Goal: Task Accomplishment & Management: Manage account settings

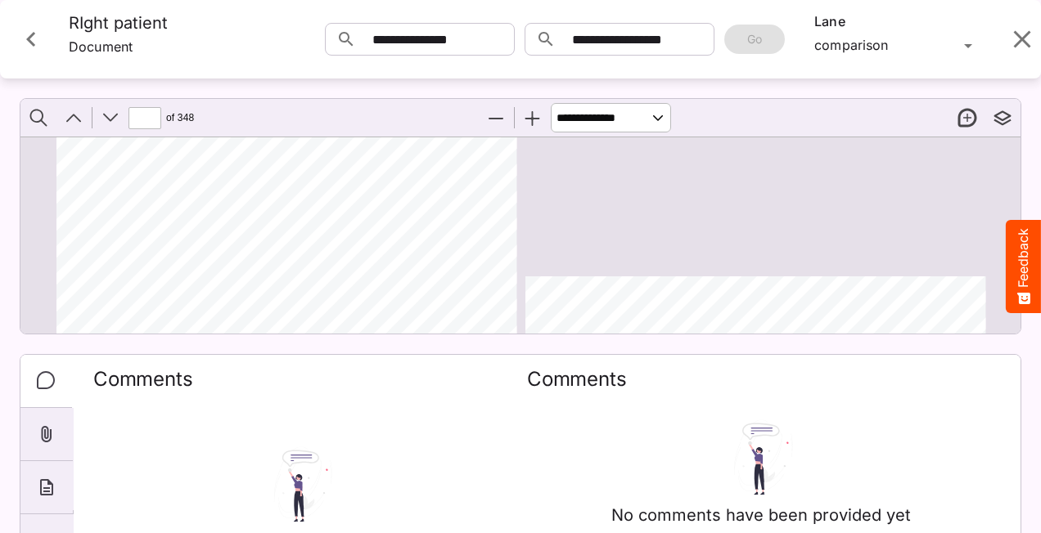
scroll to position [9524, 0]
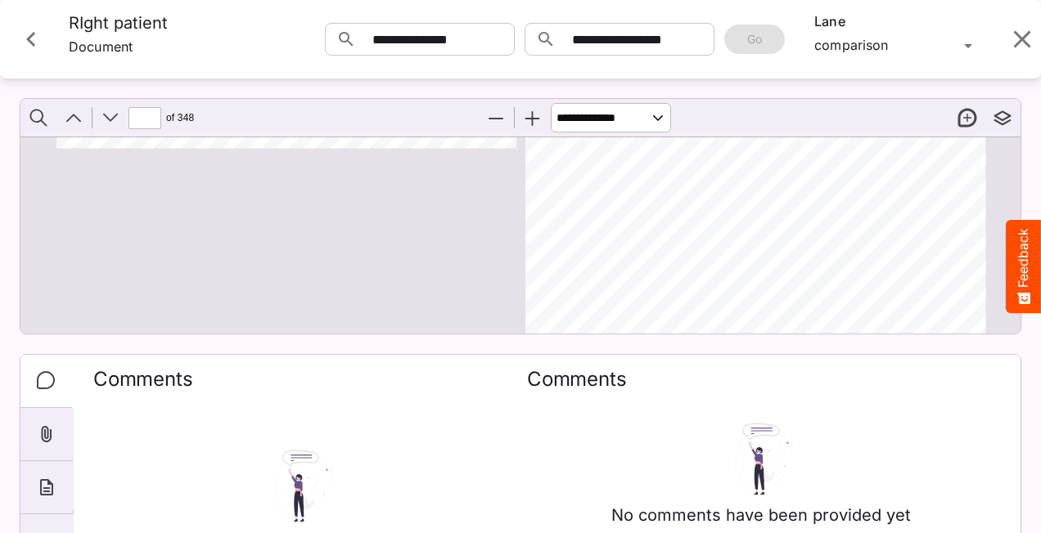
type input "**"
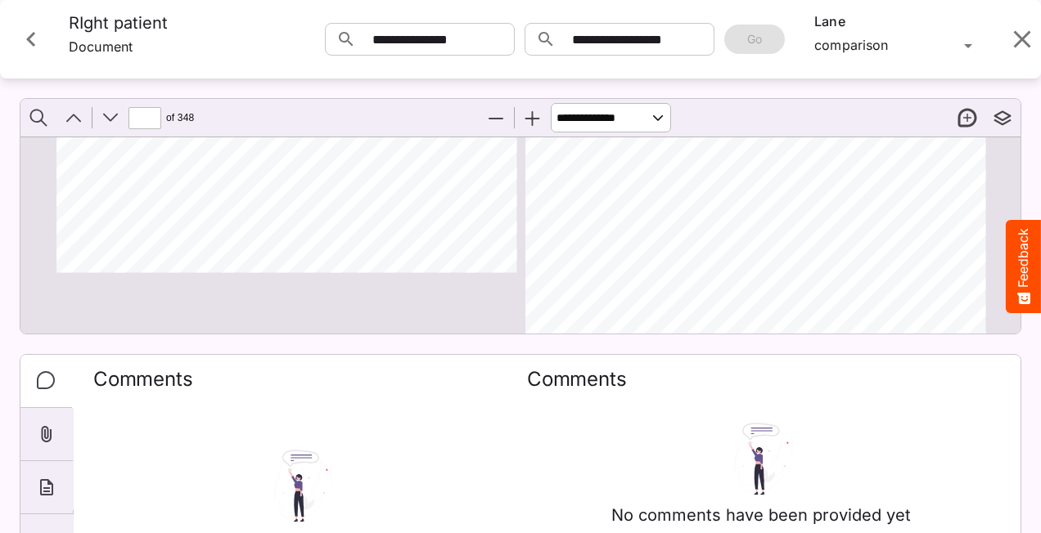
scroll to position [9278, 0]
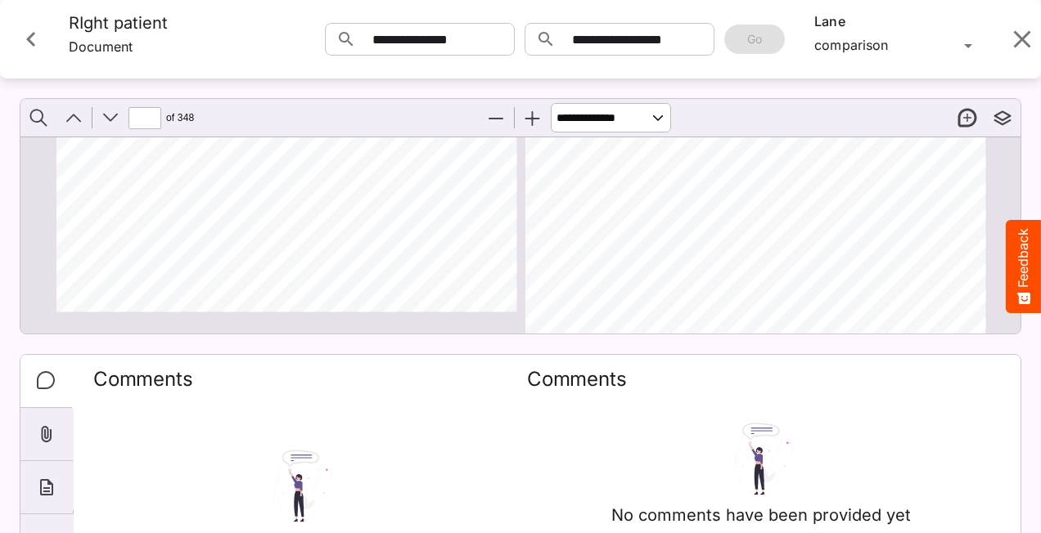
click at [29, 33] on icon "Close card" at bounding box center [30, 39] width 29 height 29
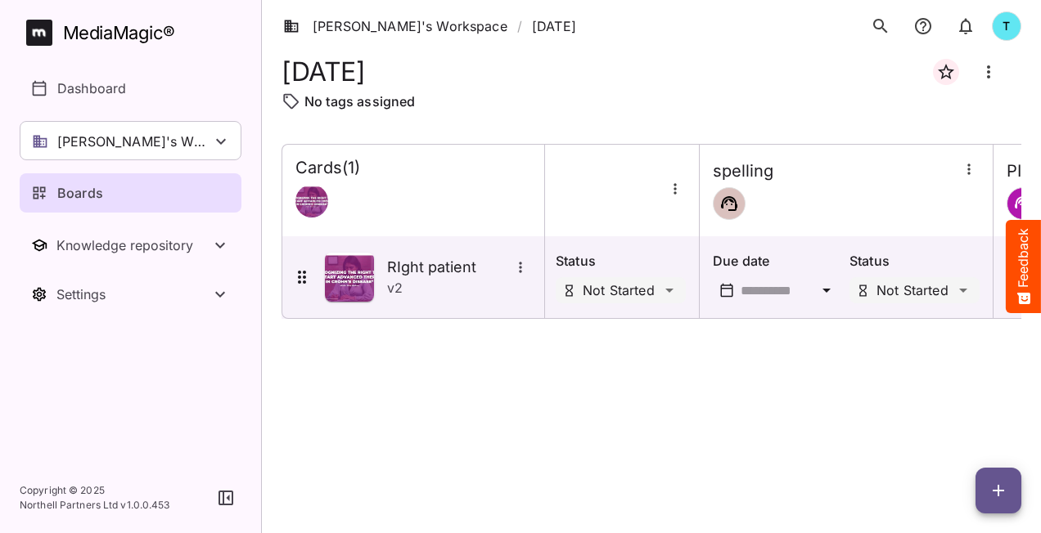
click at [97, 38] on div "MediaMagic ®" at bounding box center [119, 33] width 112 height 27
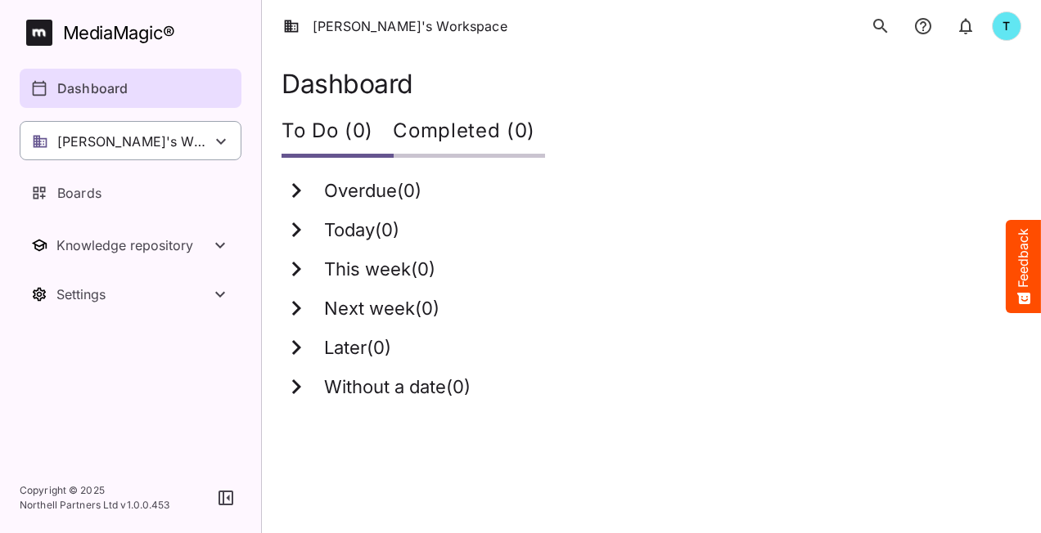
click at [158, 142] on p "[PERSON_NAME]'s Workspace" at bounding box center [134, 142] width 154 height 20
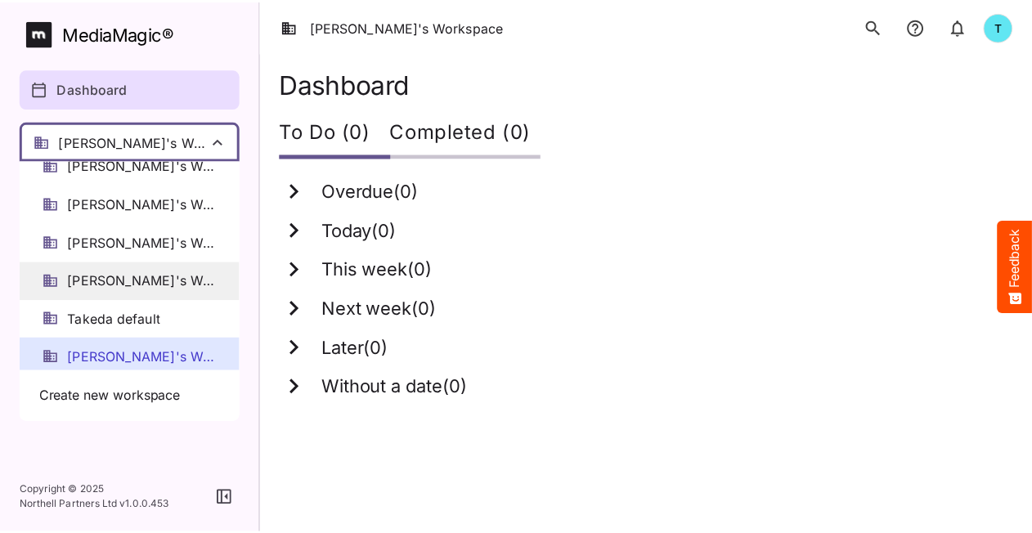
scroll to position [21, 0]
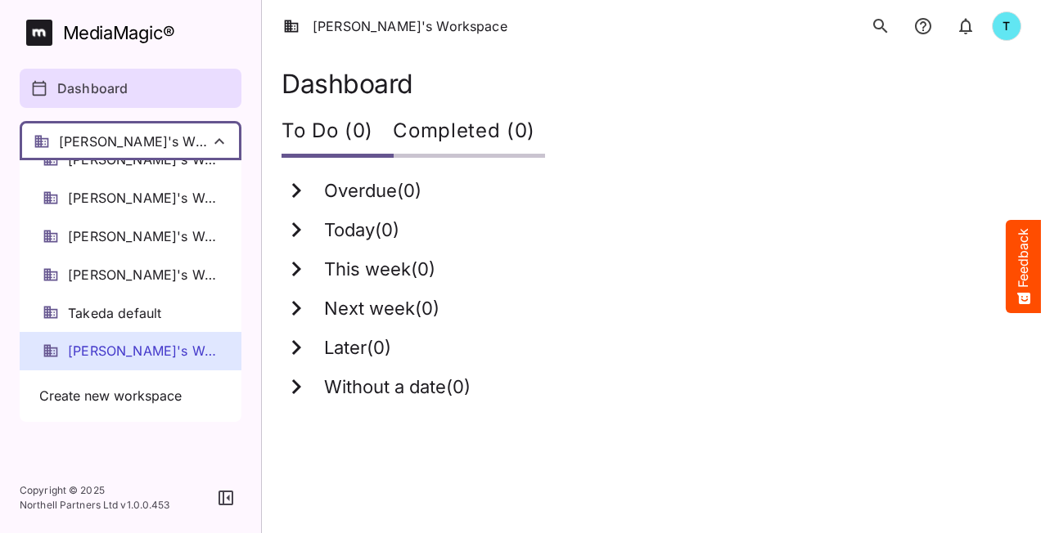
click at [130, 346] on span "[PERSON_NAME]'s Workspace" at bounding box center [143, 351] width 151 height 19
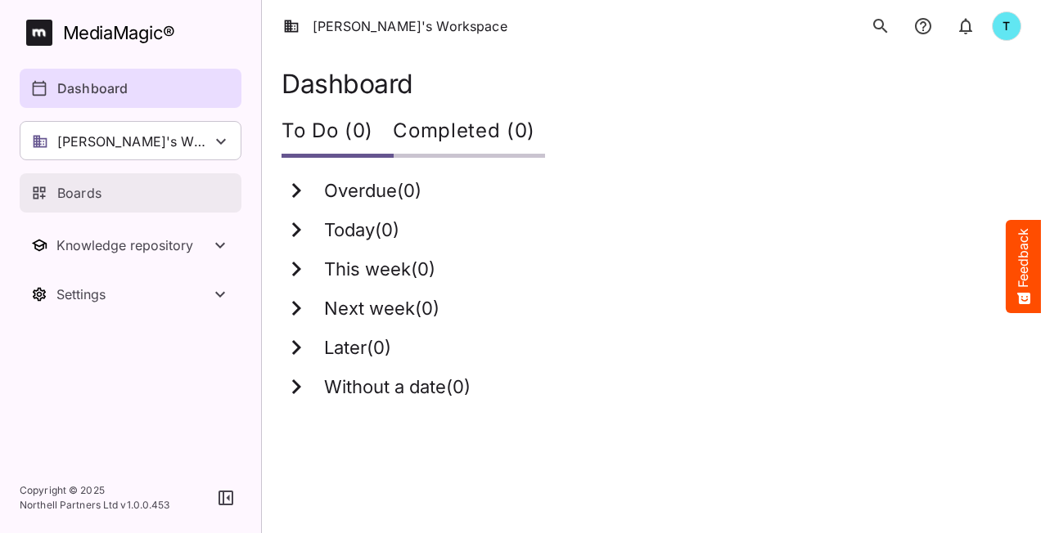
click at [72, 185] on p "Boards" at bounding box center [79, 193] width 44 height 20
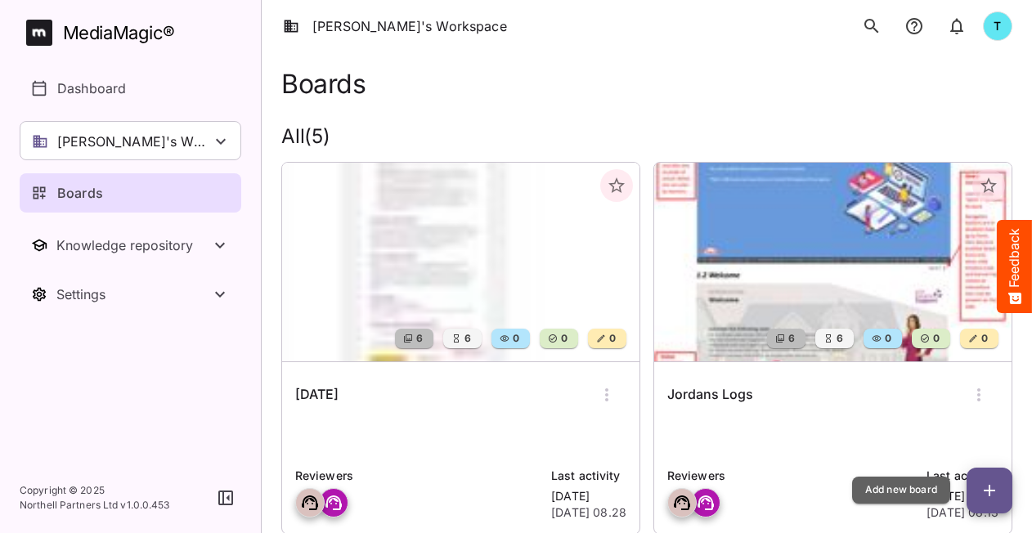
click at [1001, 491] on span "button" at bounding box center [990, 491] width 46 height 20
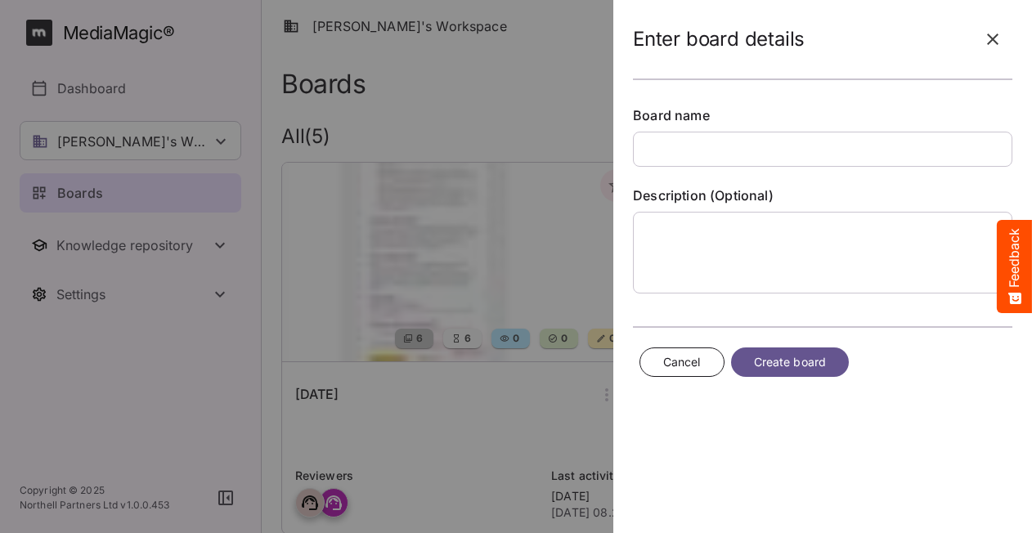
type input "*"
type input "*******"
click at [792, 365] on span "Create board" at bounding box center [790, 363] width 72 height 20
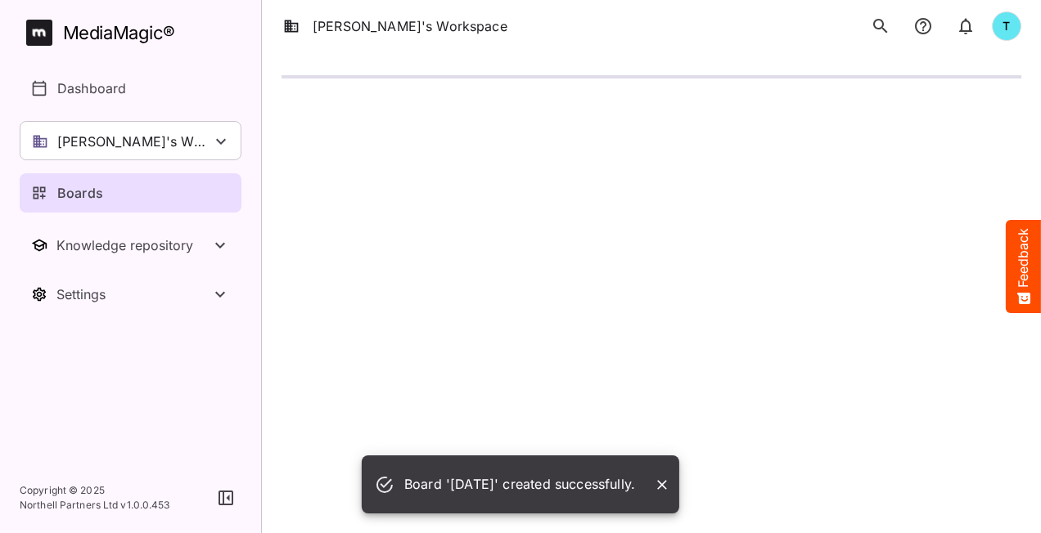
click at [825, 101] on html "Board '[DATE]' created successfully. [PERSON_NAME]'s Workspace T MediaMagic ® D…" at bounding box center [520, 50] width 1041 height 101
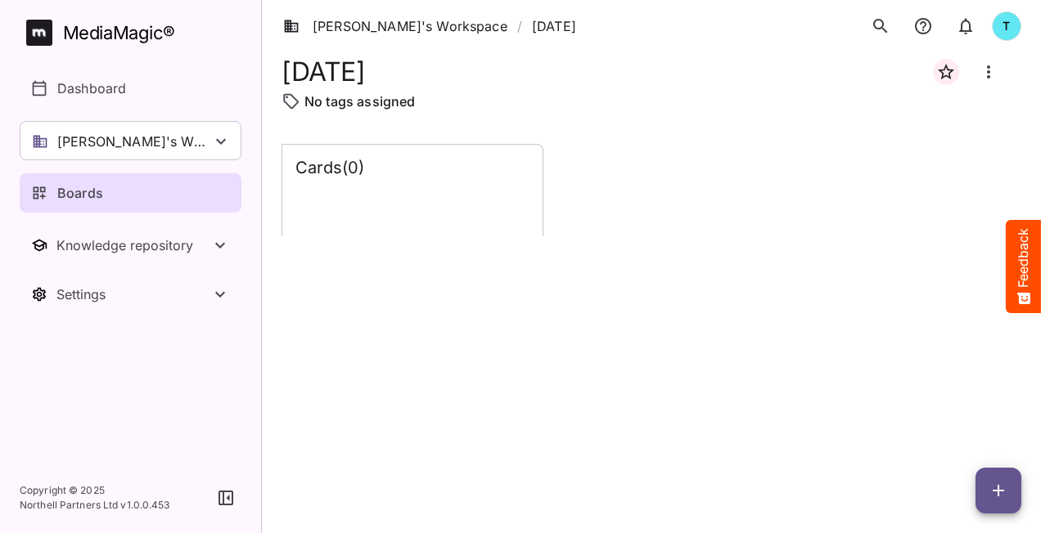
click at [1008, 497] on span "button" at bounding box center [998, 491] width 46 height 20
click at [943, 416] on p "Add new lane" at bounding box center [957, 422] width 88 height 20
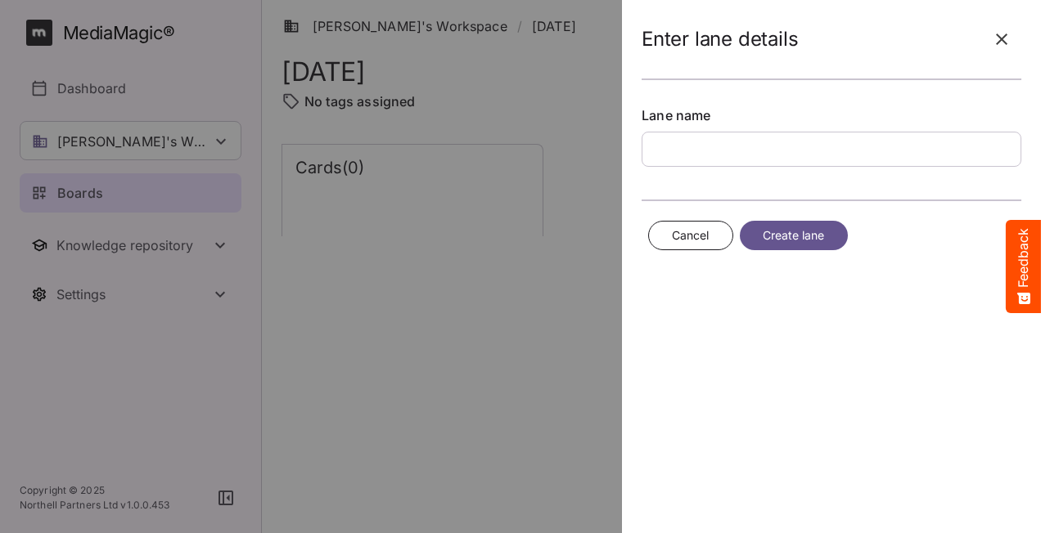
click at [656, 145] on input "text" at bounding box center [831, 149] width 380 height 35
type input "*******"
click at [789, 237] on span "Create lane" at bounding box center [794, 236] width 62 height 20
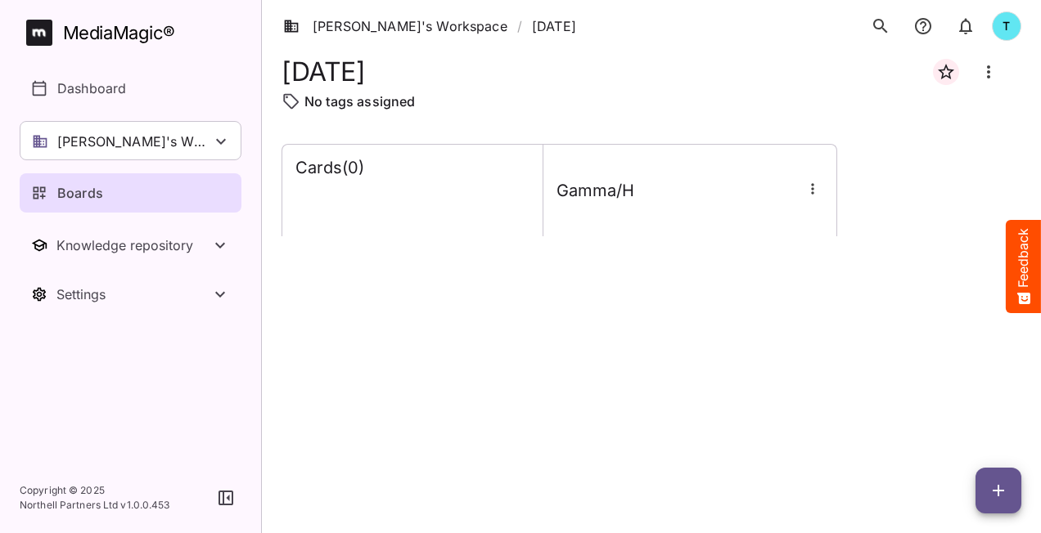
click at [979, 500] on span "button" at bounding box center [998, 491] width 46 height 20
click at [782, 430] on div at bounding box center [520, 266] width 1041 height 533
click at [810, 191] on icon "button" at bounding box center [812, 189] width 16 height 16
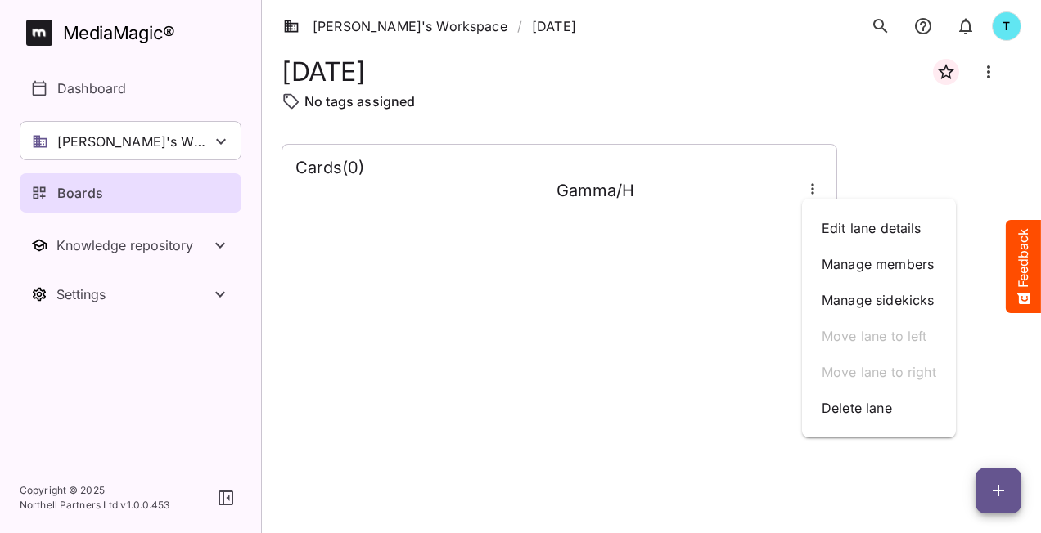
click at [722, 452] on div at bounding box center [520, 266] width 1041 height 533
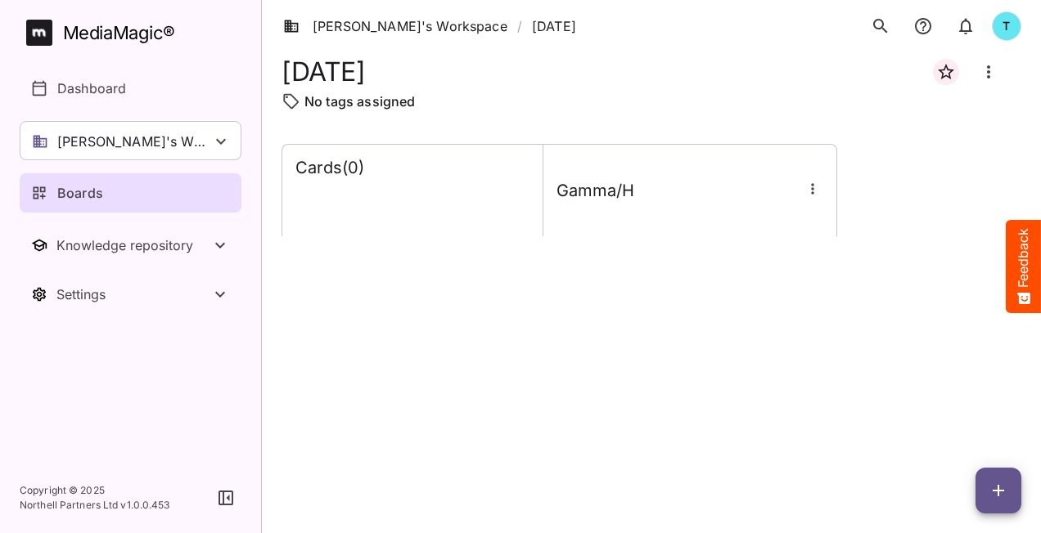
click at [812, 196] on button "button" at bounding box center [812, 188] width 21 height 21
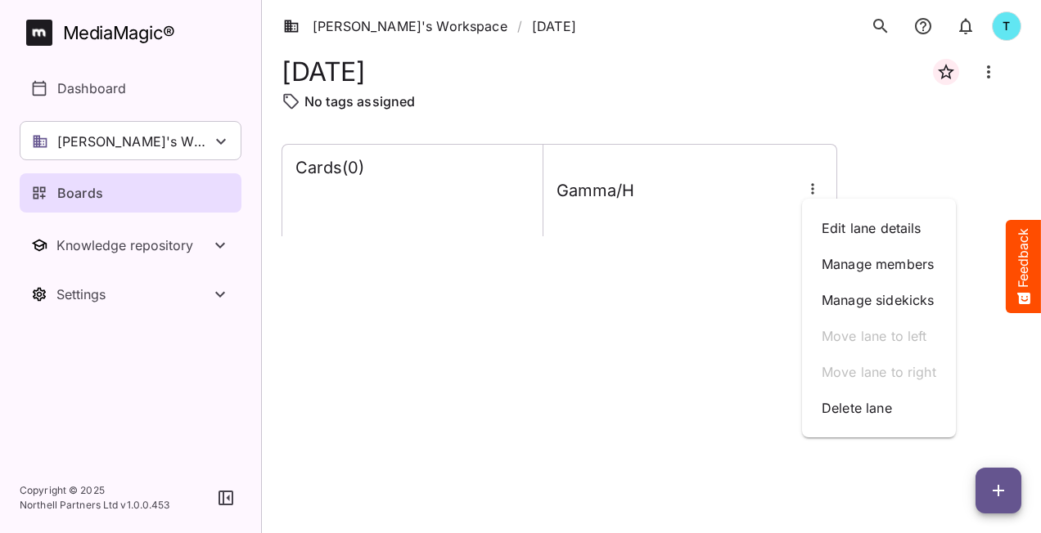
drag, startPoint x: 732, startPoint y: 362, endPoint x: 740, endPoint y: 376, distance: 16.8
click at [734, 365] on div at bounding box center [520, 266] width 1041 height 533
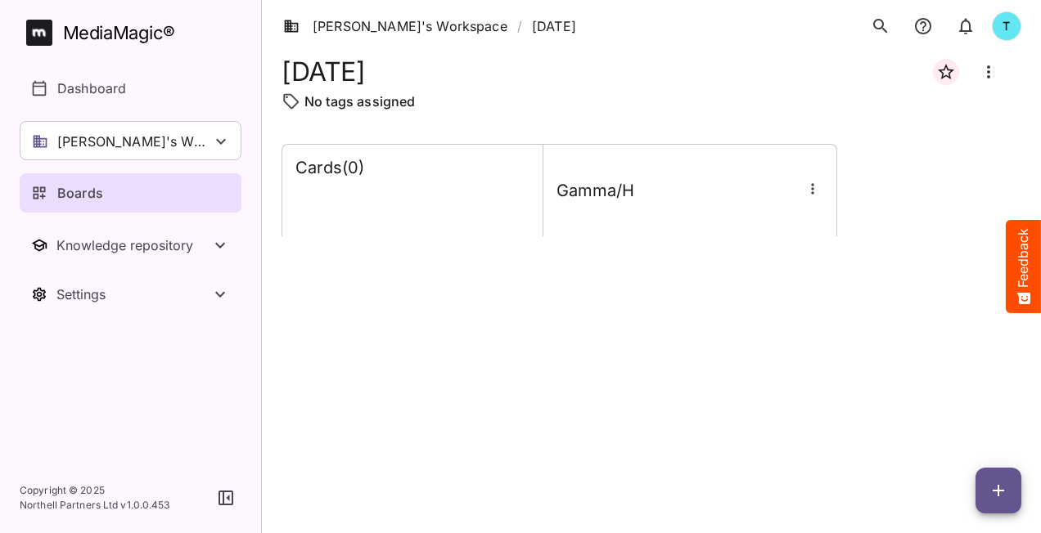
click at [986, 498] on span "button" at bounding box center [998, 491] width 46 height 20
click at [947, 386] on p "Add new card" at bounding box center [957, 386] width 88 height 20
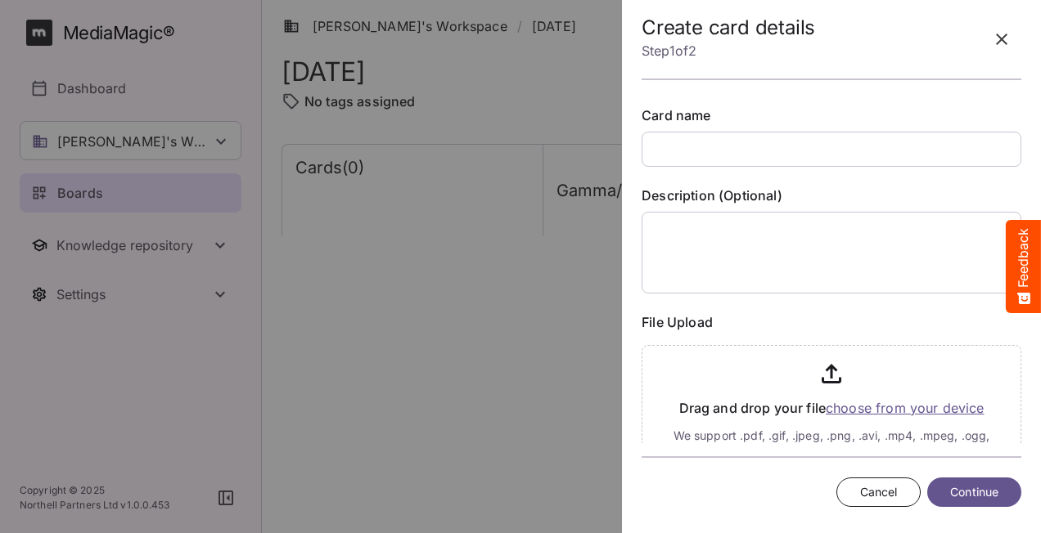
click at [695, 154] on input "text" at bounding box center [831, 149] width 380 height 35
type input "**********"
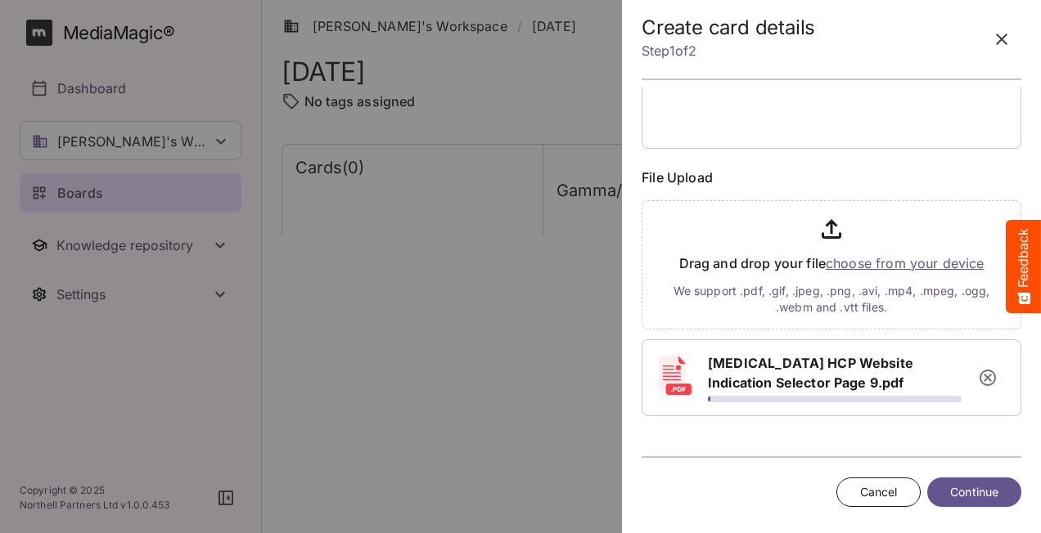
scroll to position [146, 0]
click at [957, 487] on span "Continue" at bounding box center [974, 493] width 48 height 20
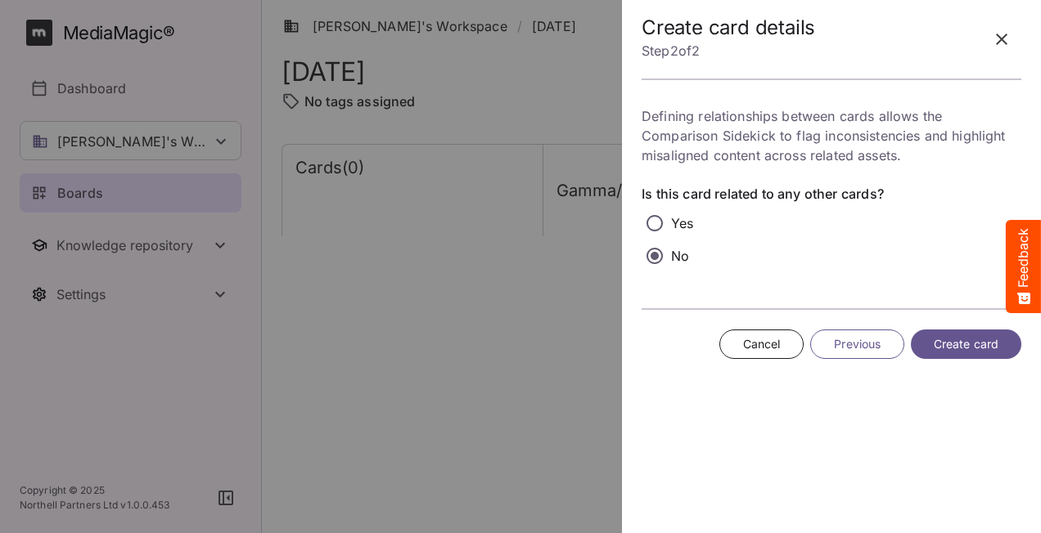
click at [978, 344] on span "Create card" at bounding box center [965, 345] width 65 height 20
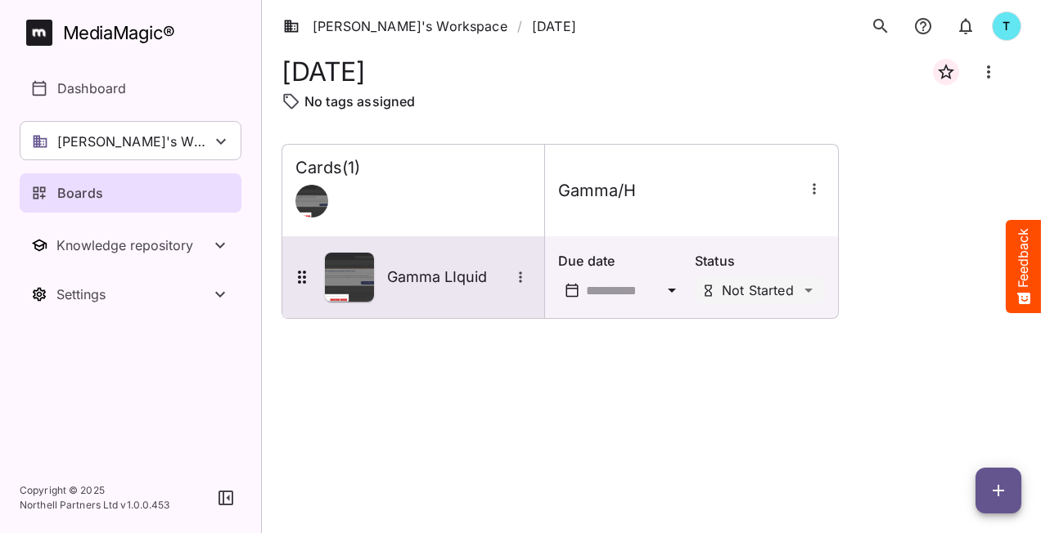
click at [525, 275] on icon "More options for Gamma LIquid" at bounding box center [520, 277] width 16 height 16
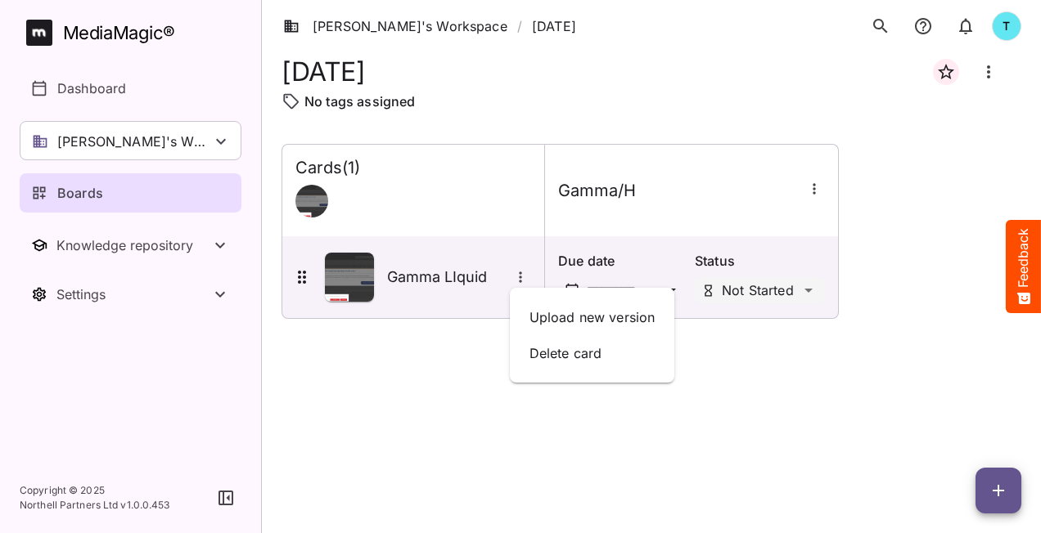
click at [465, 412] on div at bounding box center [520, 266] width 1041 height 533
click at [463, 179] on div at bounding box center [413, 197] width 236 height 39
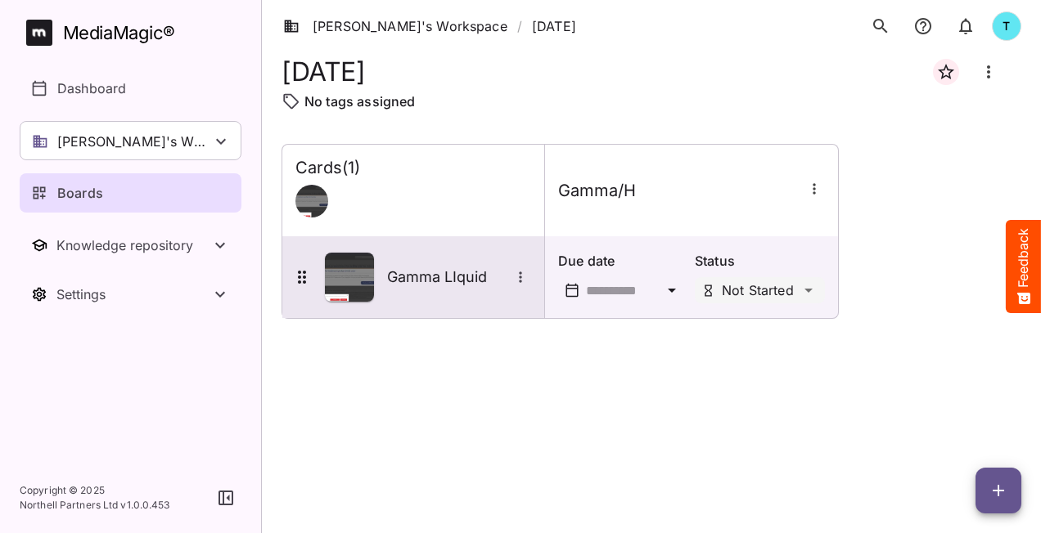
click at [478, 303] on div "Gamma LIquid" at bounding box center [413, 277] width 262 height 82
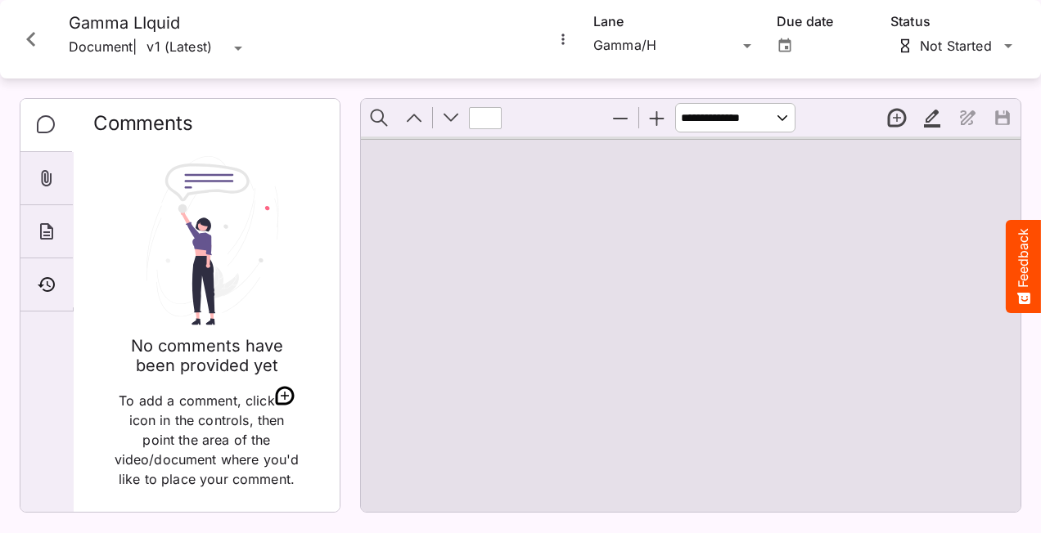
click at [566, 40] on icon "More options for Gamma LIquid" at bounding box center [563, 39] width 16 height 16
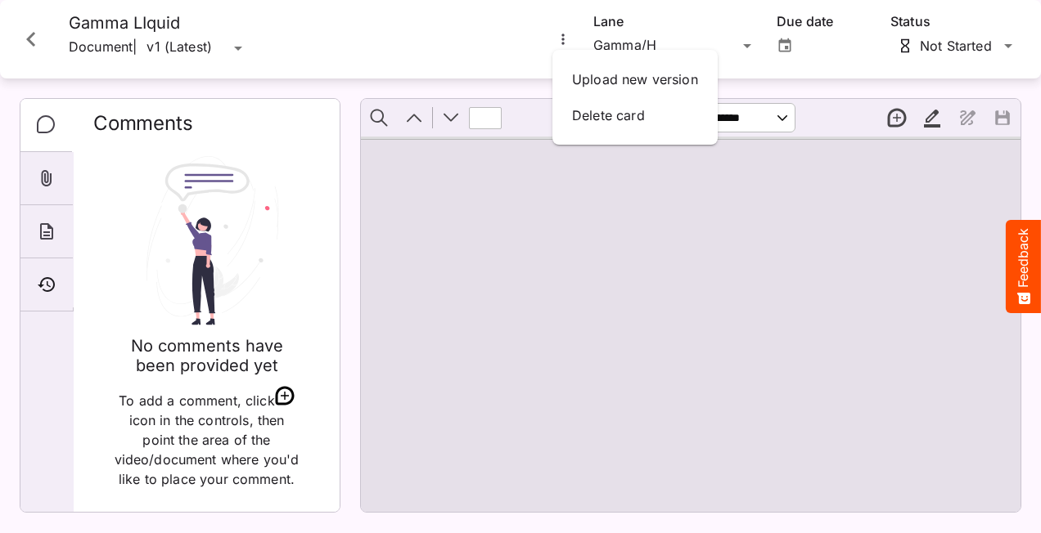
click at [843, 235] on div at bounding box center [520, 266] width 1041 height 533
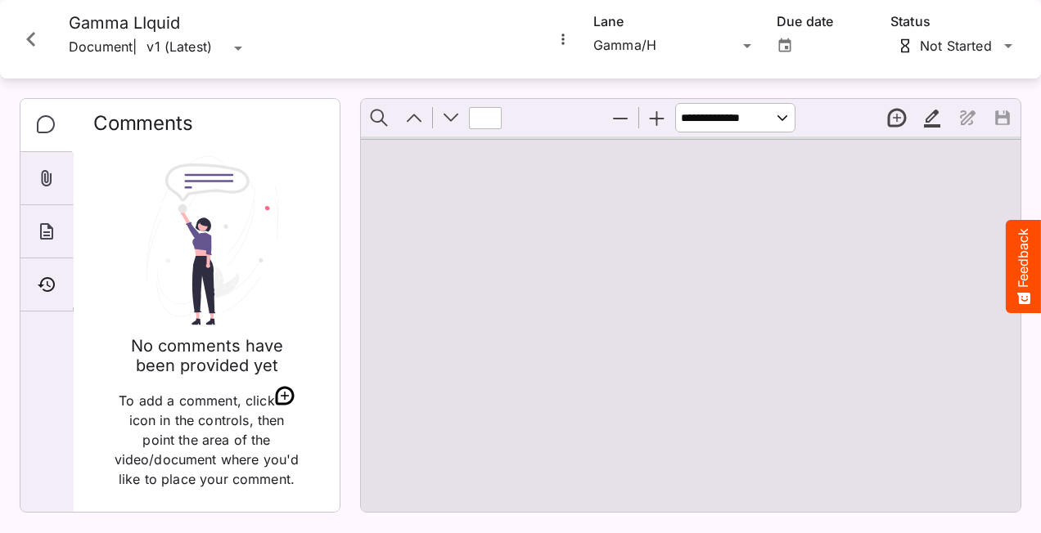
click at [34, 38] on icon "Close card" at bounding box center [30, 39] width 29 height 29
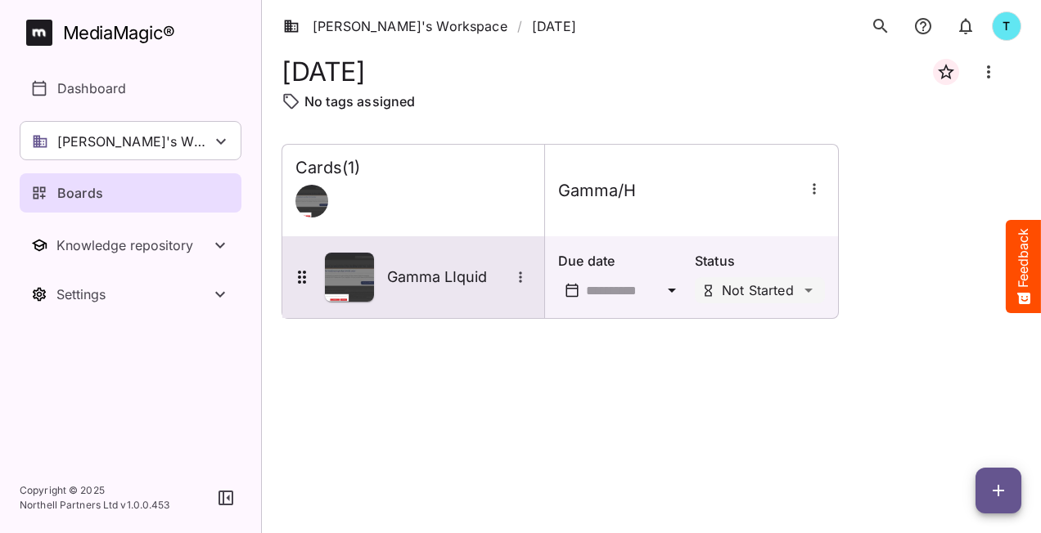
click at [447, 308] on div "Gamma LIquid" at bounding box center [413, 277] width 262 height 82
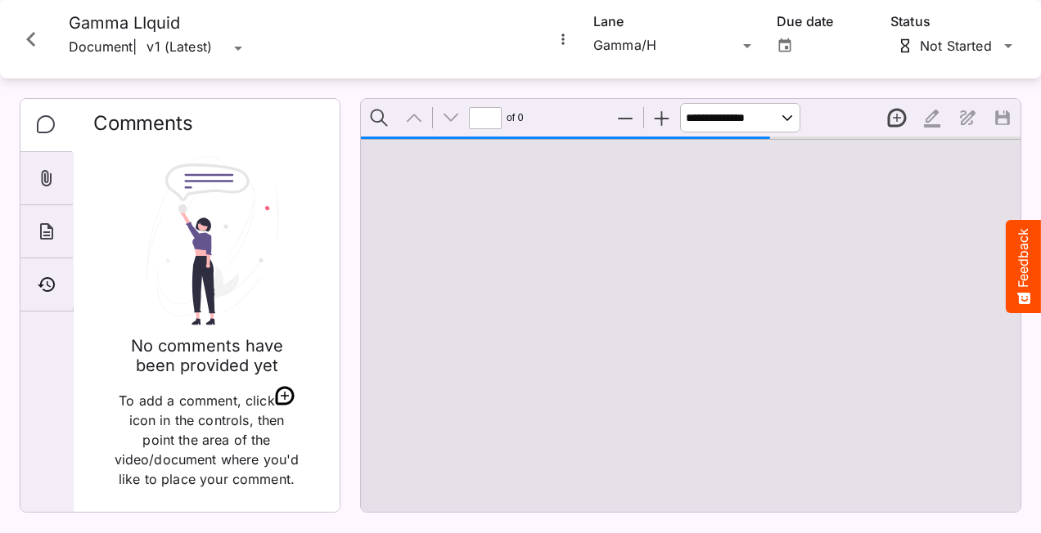
type input "*"
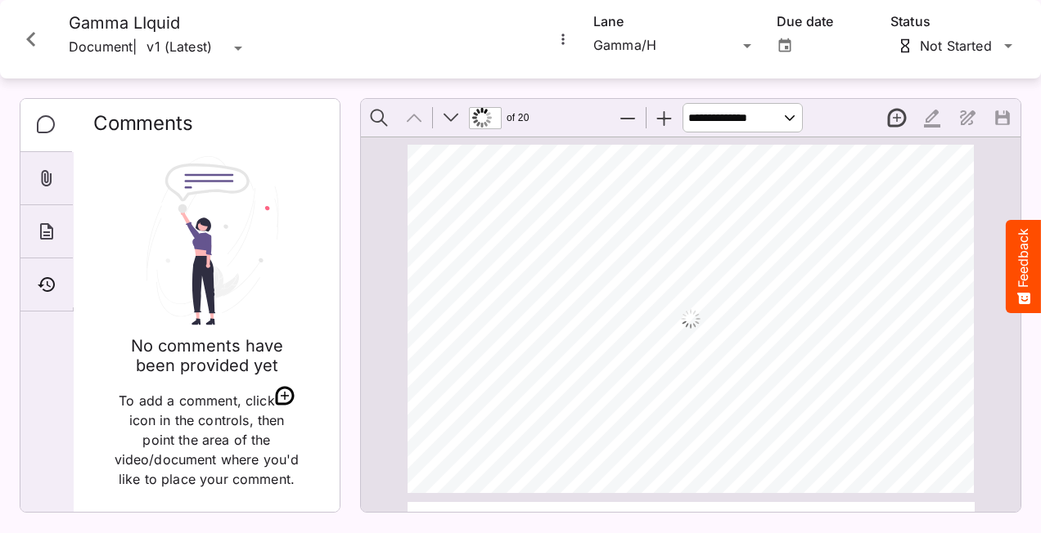
scroll to position [8, 0]
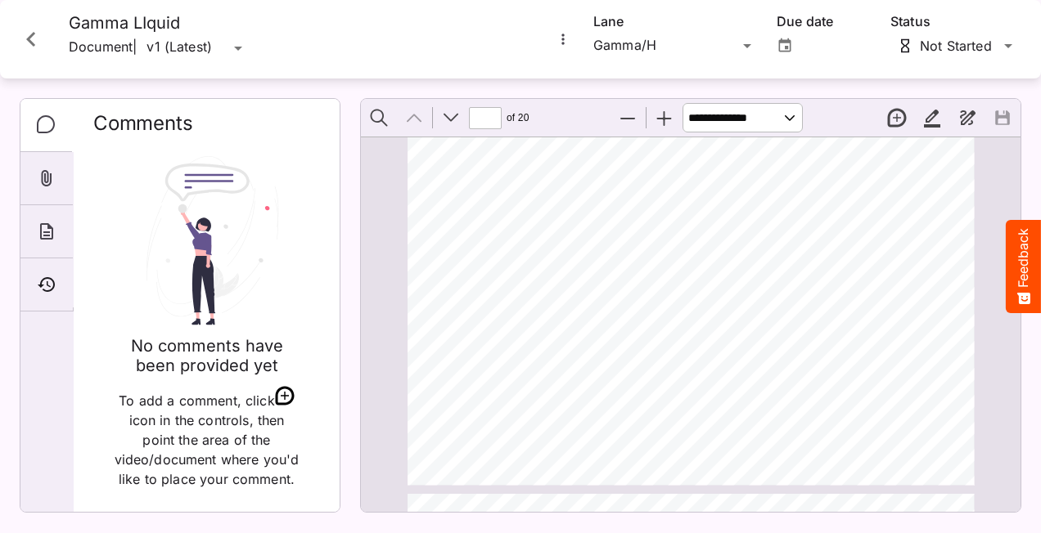
click at [562, 37] on icon "More options for Gamma LIquid" at bounding box center [563, 39] width 16 height 16
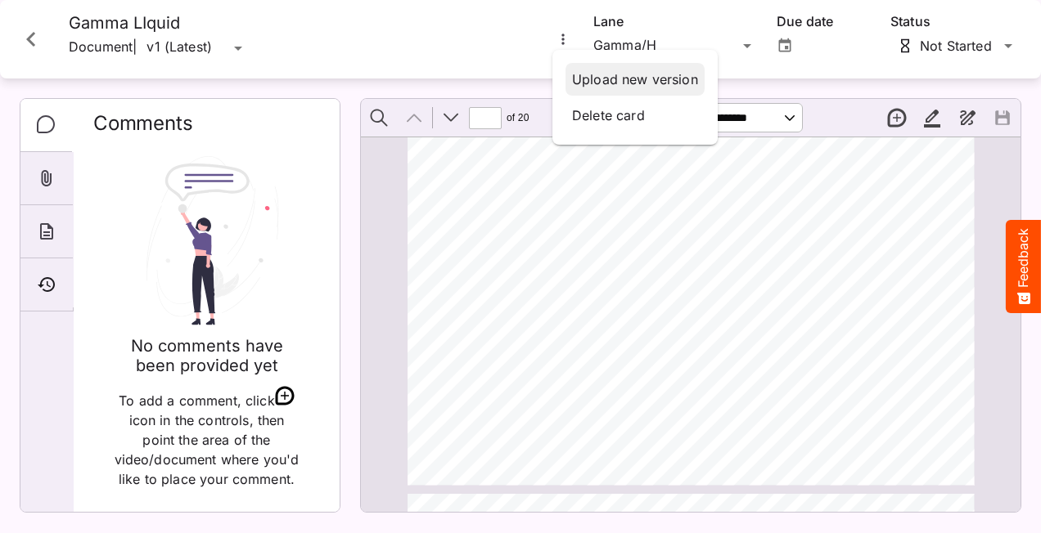
click at [652, 83] on p "Upload new version" at bounding box center [635, 80] width 126 height 20
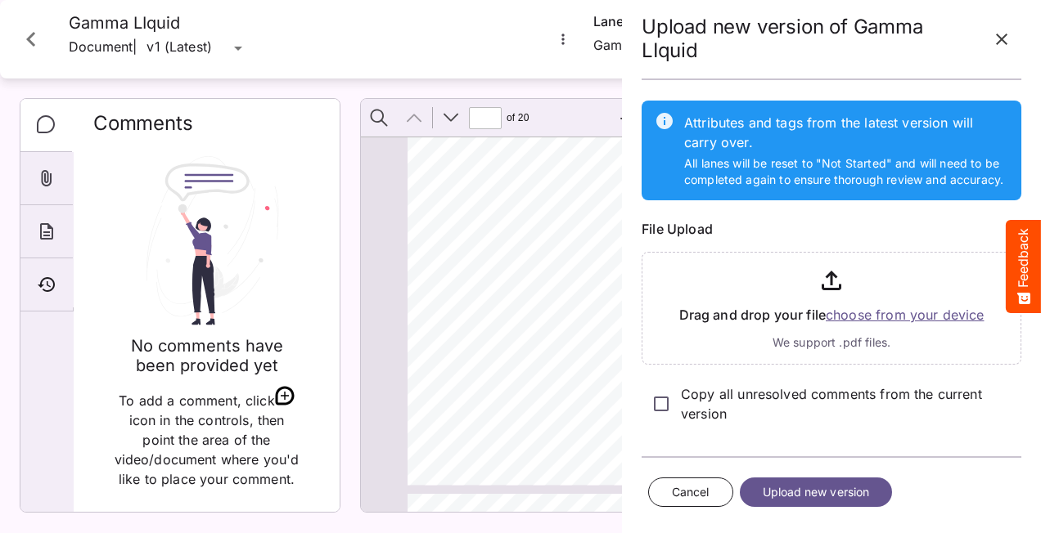
scroll to position [28, 0]
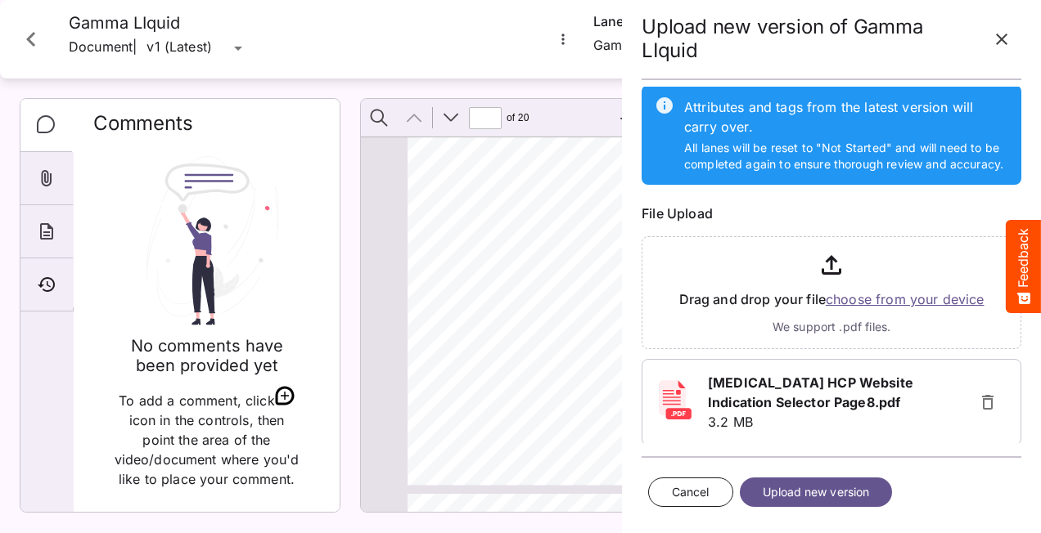
click at [833, 492] on span "Upload new version" at bounding box center [816, 493] width 107 height 20
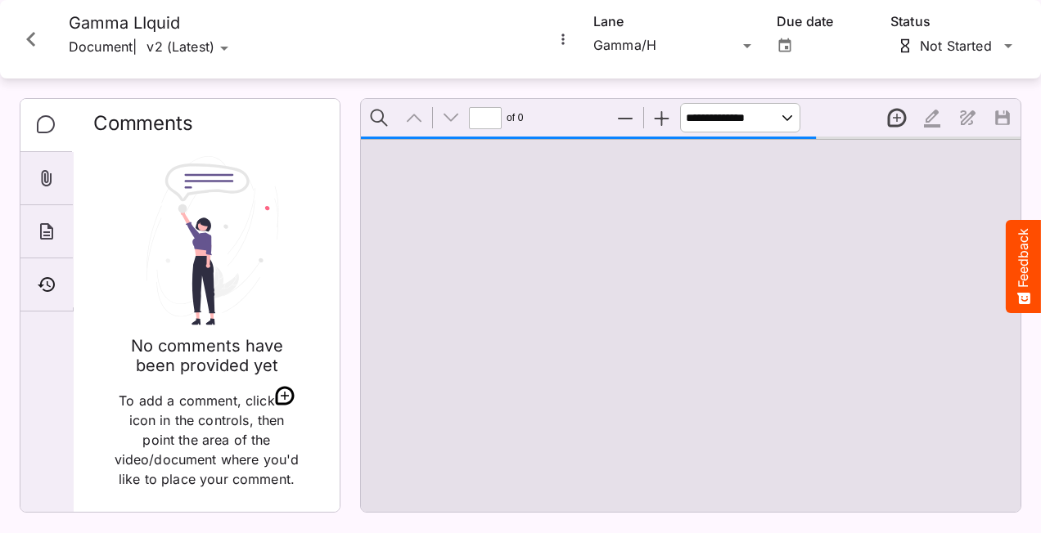
scroll to position [8, 0]
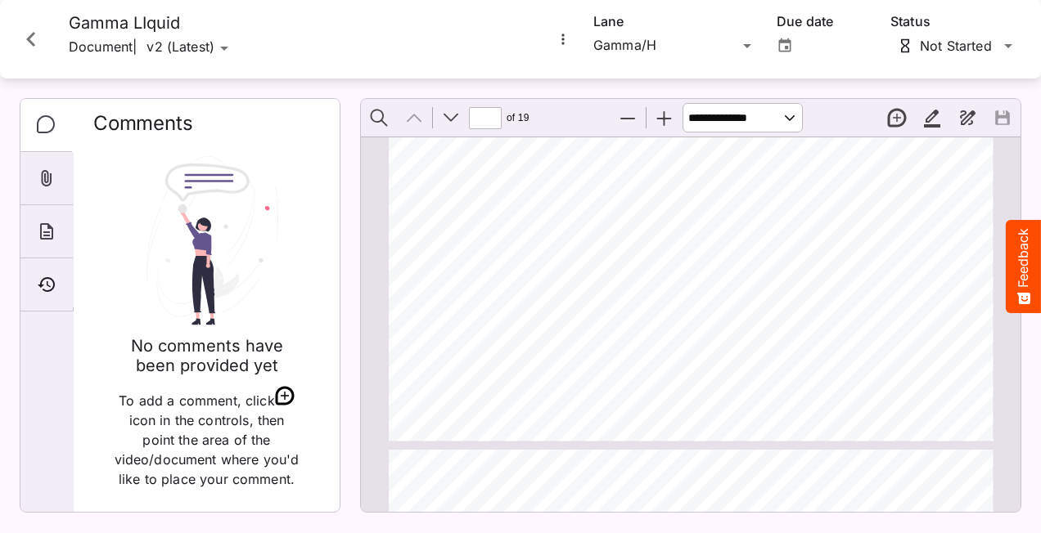
click at [560, 42] on icon "More options for Gamma LIquid" at bounding box center [563, 39] width 16 height 16
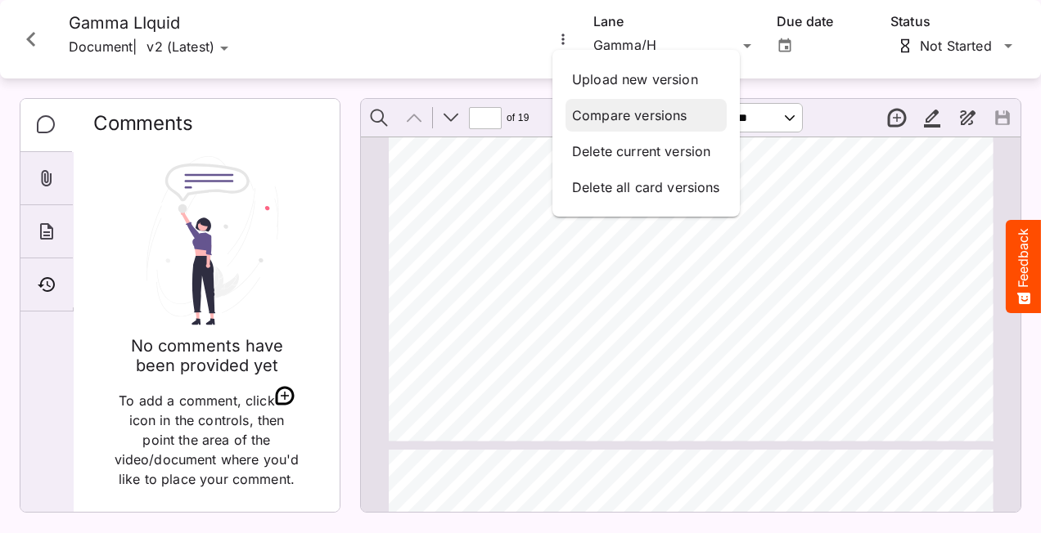
click at [589, 108] on p "Compare versions" at bounding box center [646, 116] width 148 height 20
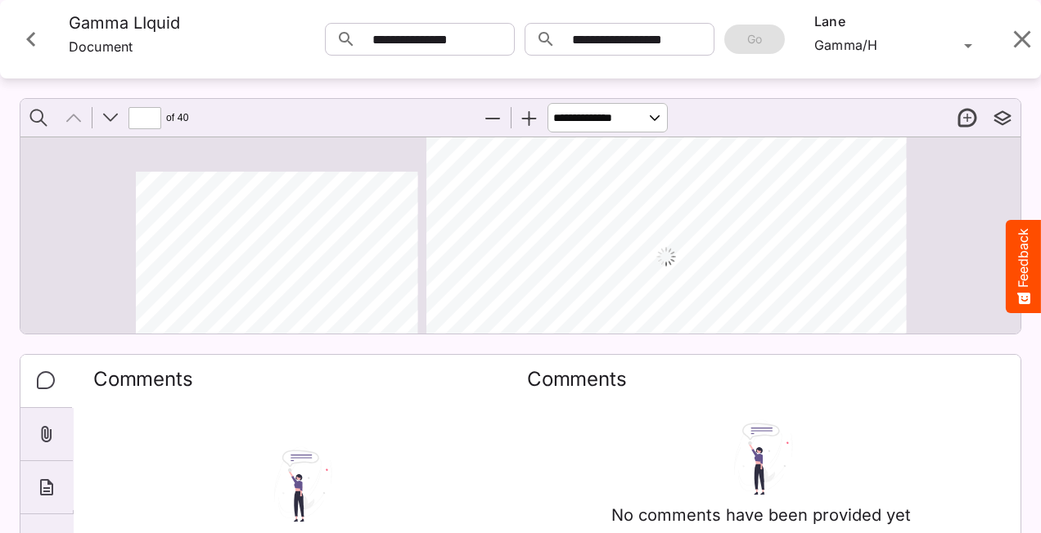
scroll to position [43, 0]
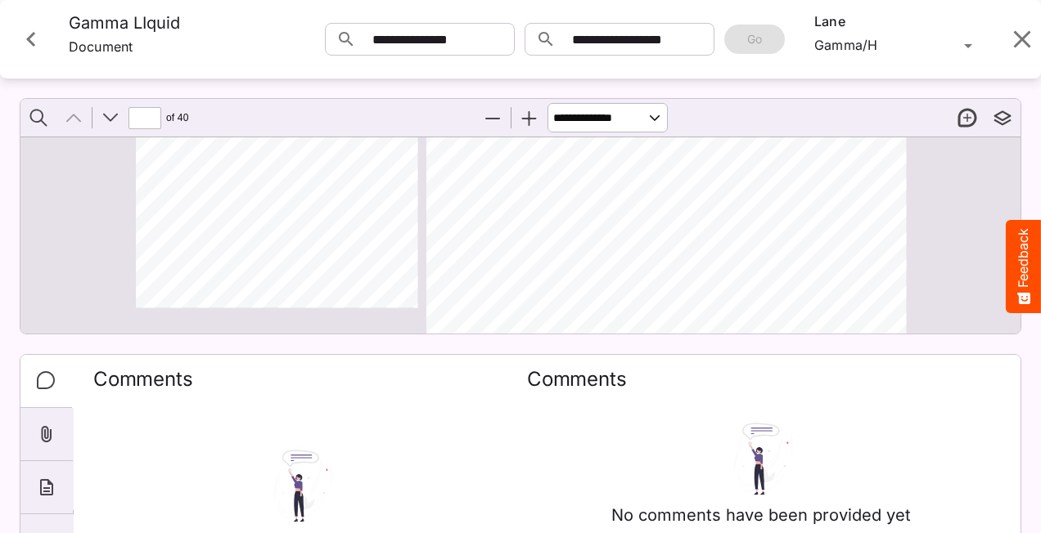
click at [955, 263] on div "Th,:: �ote U$e::I coolue$. and� tr:ick,ng tcchno� -i,nd your �r,v;xy cho«:c ,, …" at bounding box center [521, 219] width 994 height 250
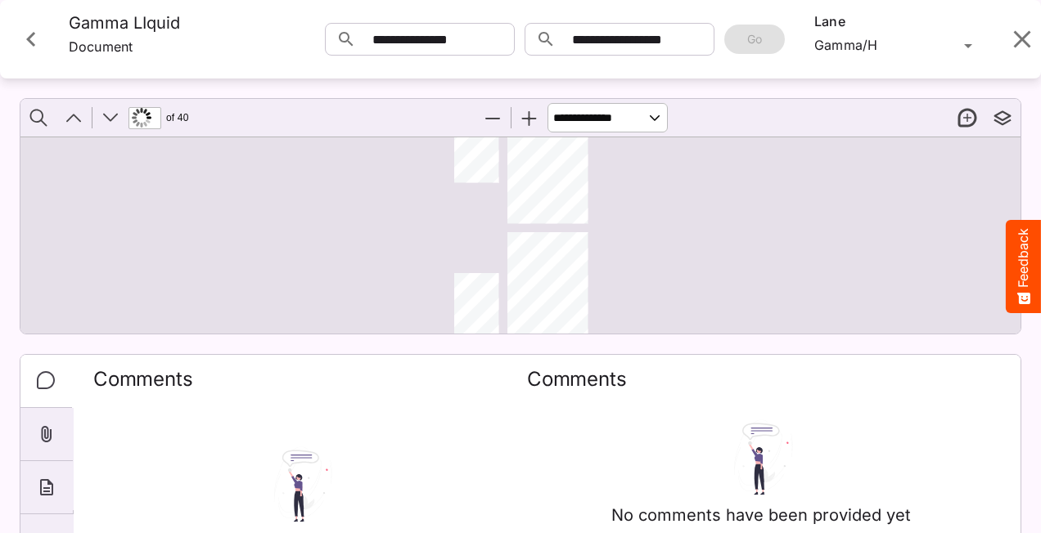
scroll to position [4991, 0]
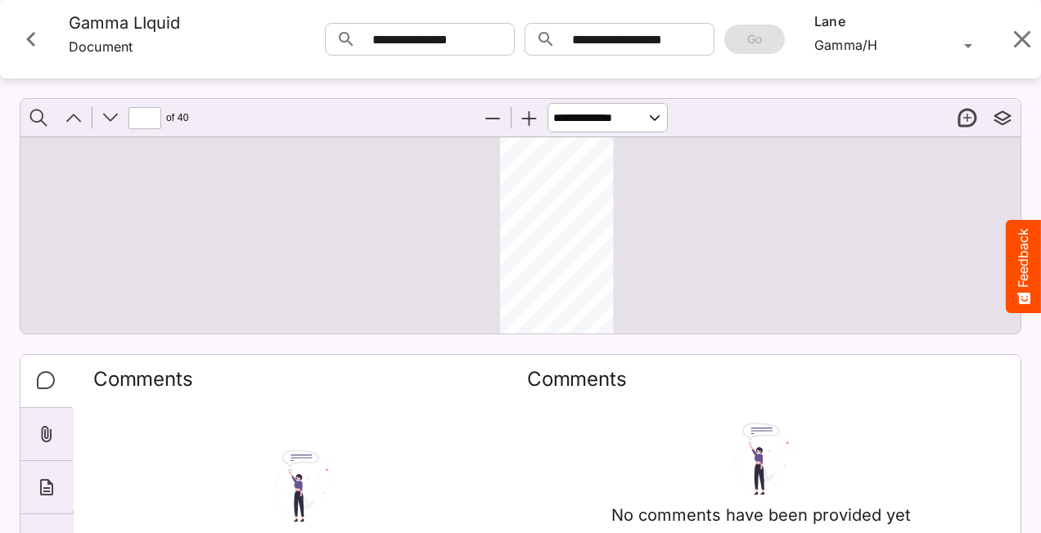
click at [73, 135] on button "Previous" at bounding box center [73, 118] width 34 height 34
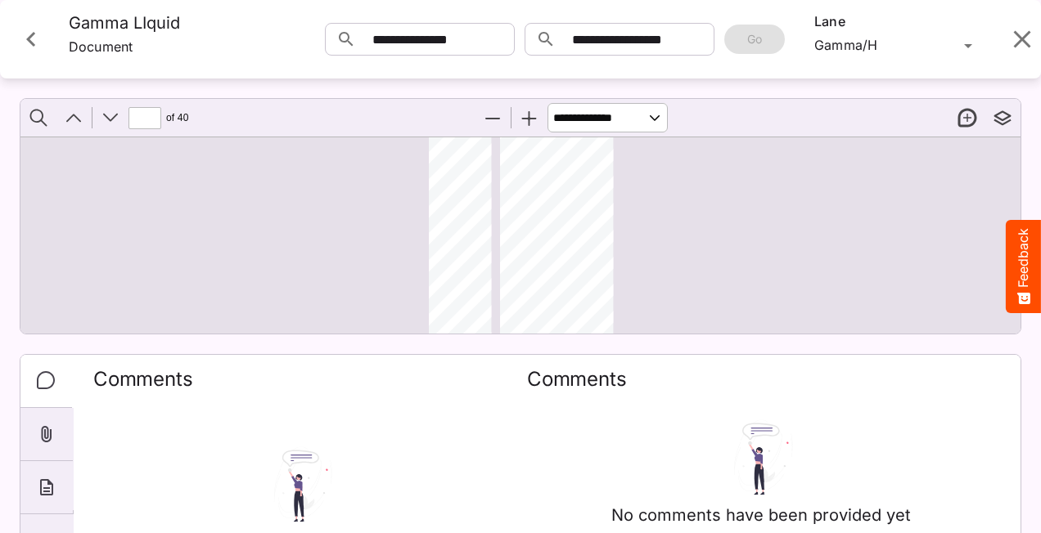
type input "**"
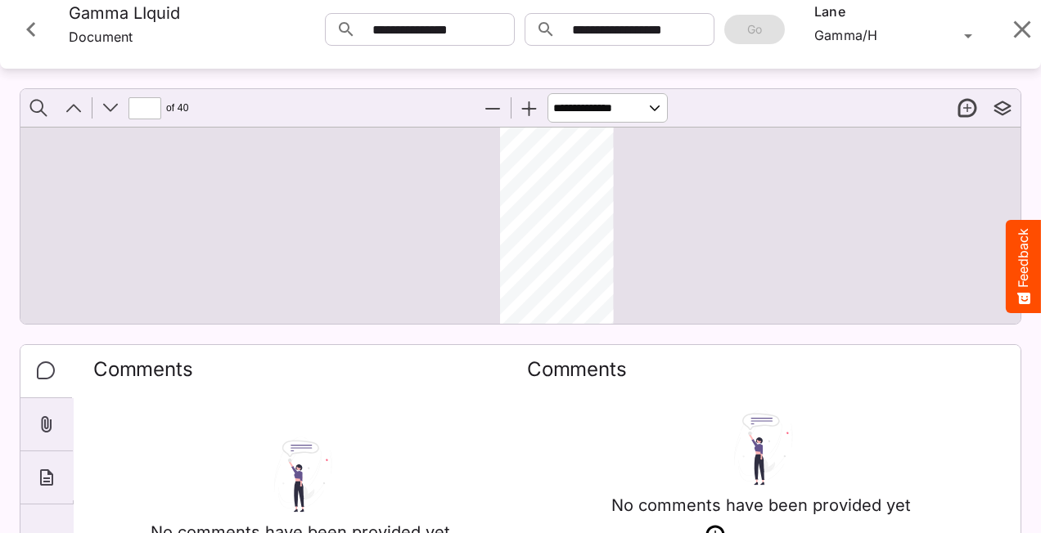
scroll to position [0, 0]
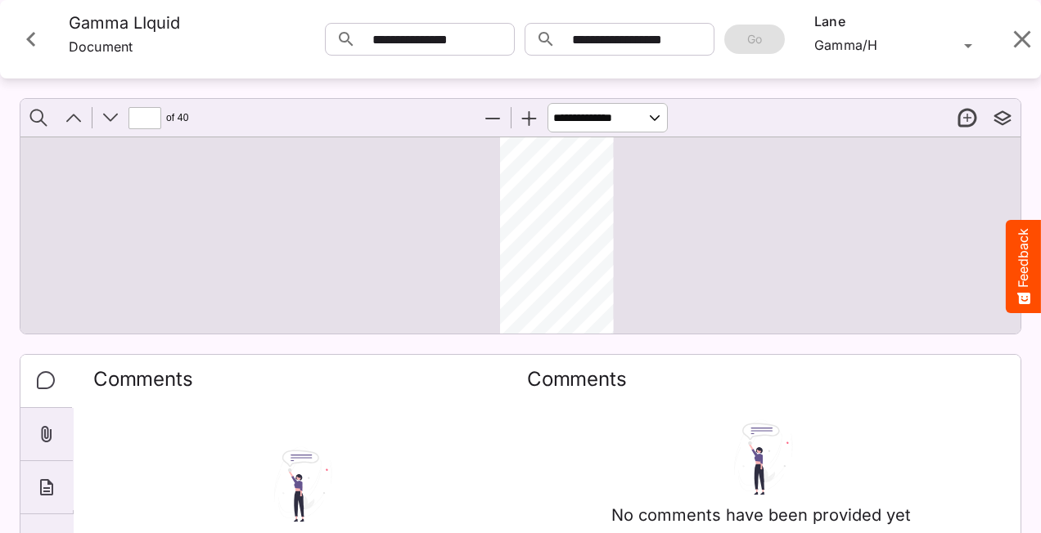
click at [34, 49] on icon "Close card" at bounding box center [30, 39] width 29 height 29
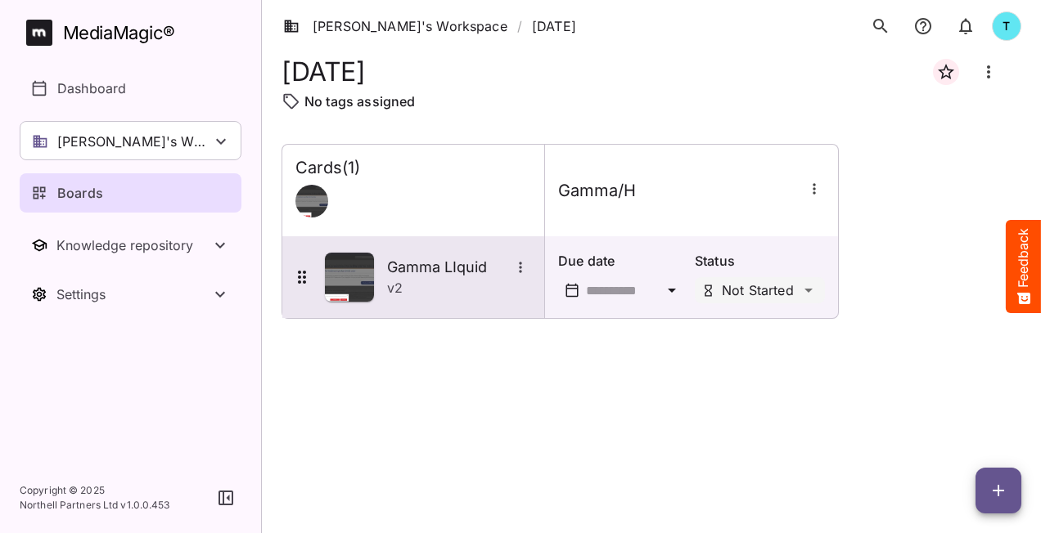
click at [452, 298] on div "Gamma LIquid v 2" at bounding box center [411, 277] width 239 height 49
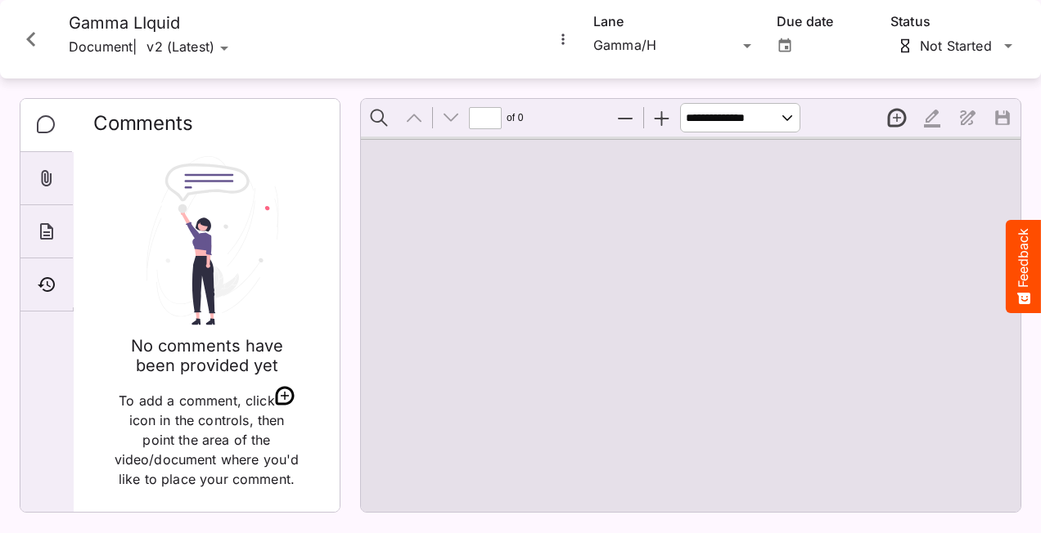
click at [561, 37] on icon "More options for Gamma LIquid" at bounding box center [563, 39] width 16 height 16
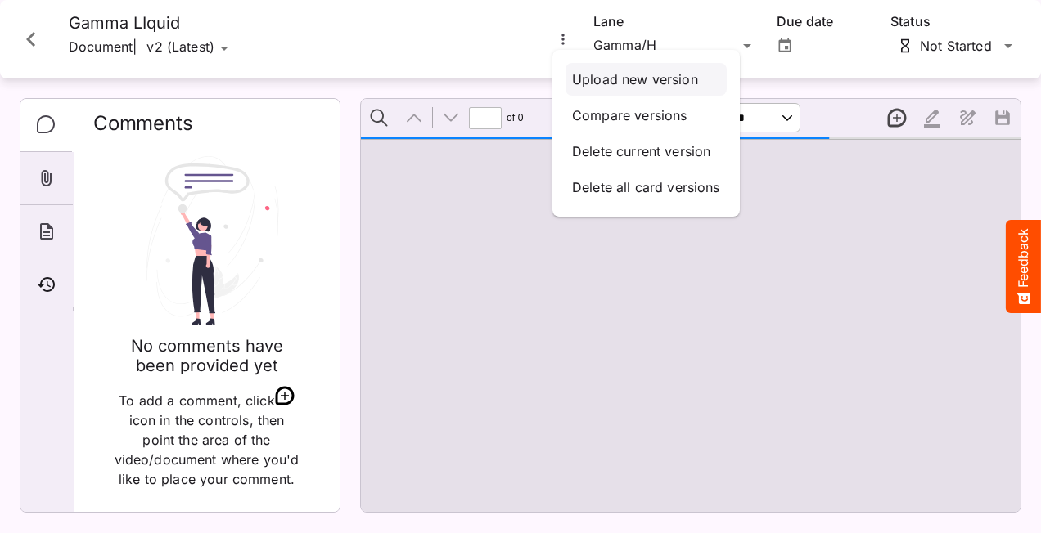
type input "*"
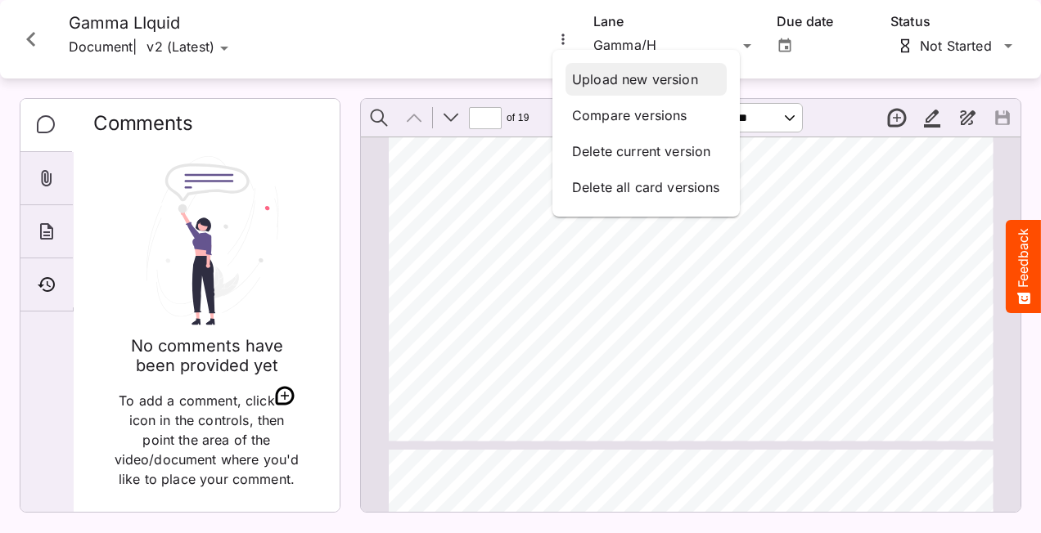
click at [624, 83] on p "Upload new version" at bounding box center [646, 80] width 148 height 20
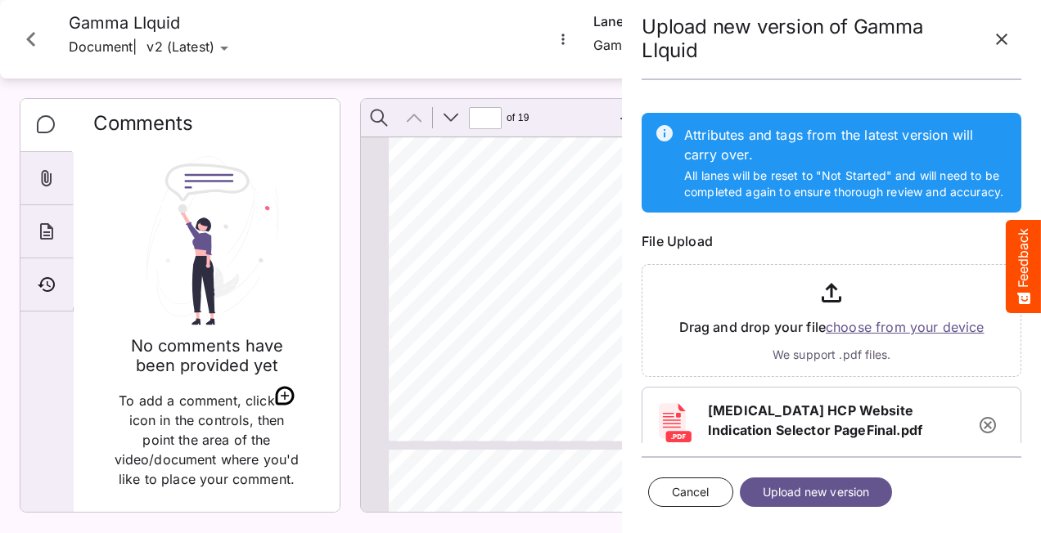
scroll to position [28, 0]
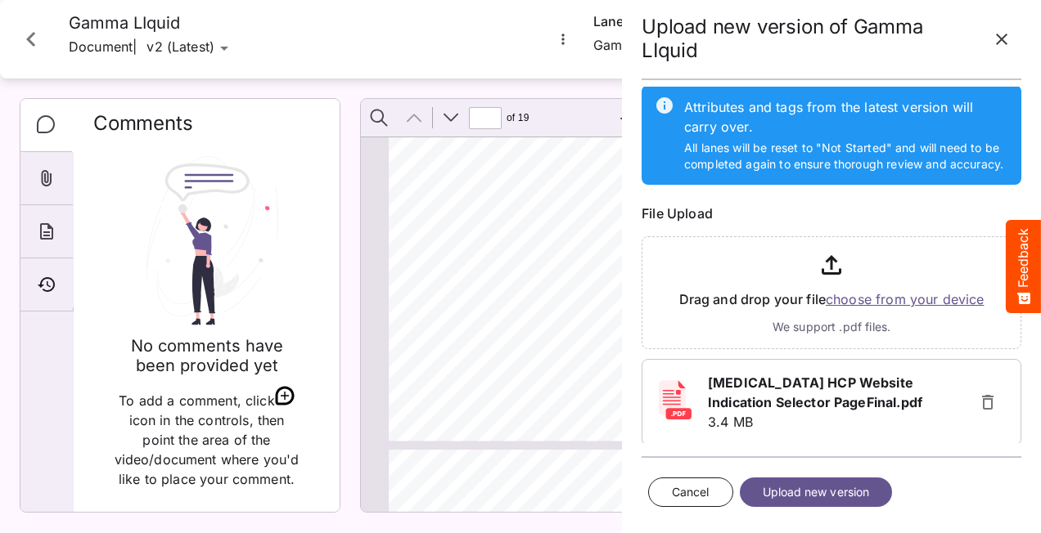
click at [849, 496] on span "Upload new version" at bounding box center [816, 493] width 107 height 20
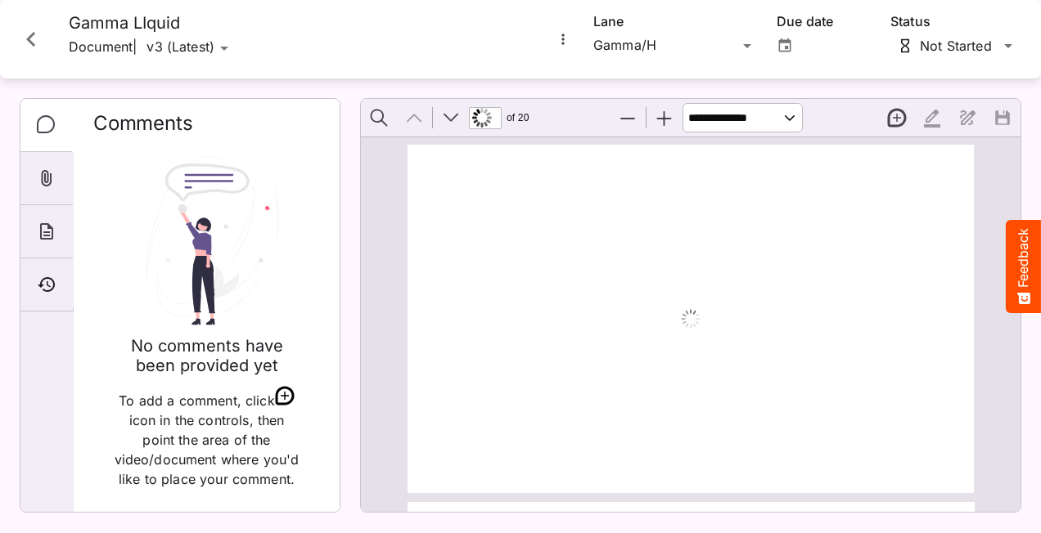
scroll to position [8, 0]
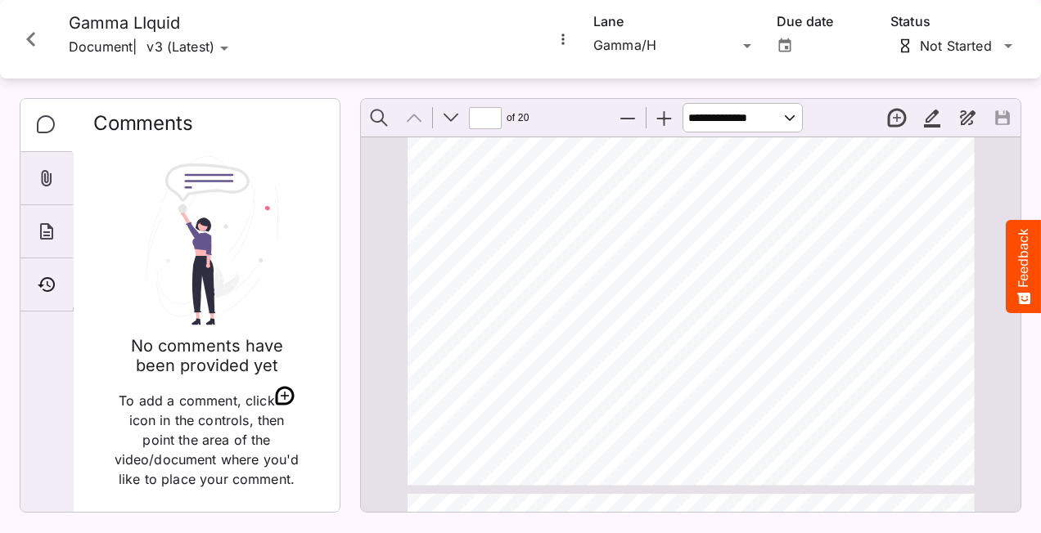
click at [561, 40] on icon "More options for Gamma LIquid" at bounding box center [563, 39] width 16 height 16
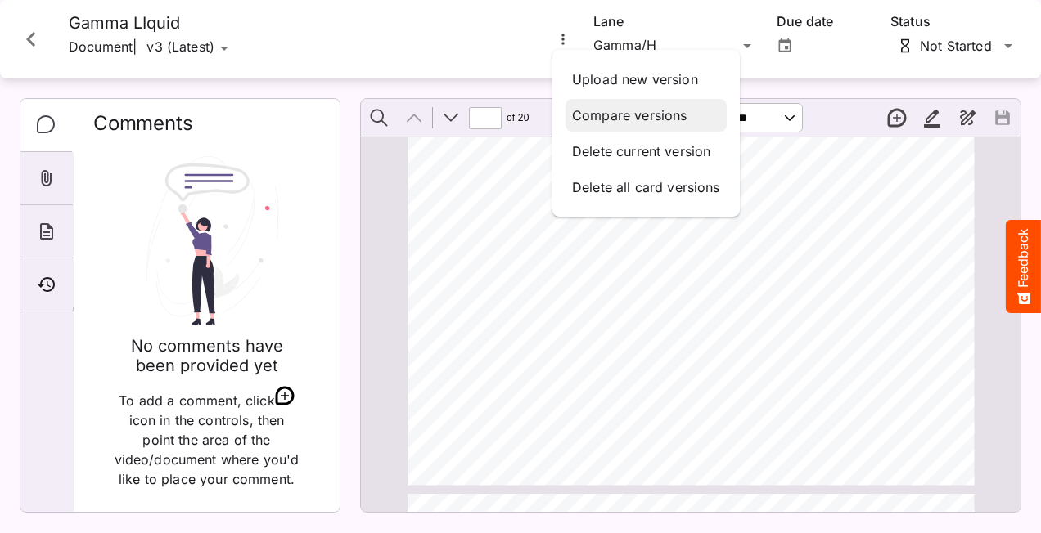
click at [619, 115] on p "Compare versions" at bounding box center [646, 116] width 148 height 20
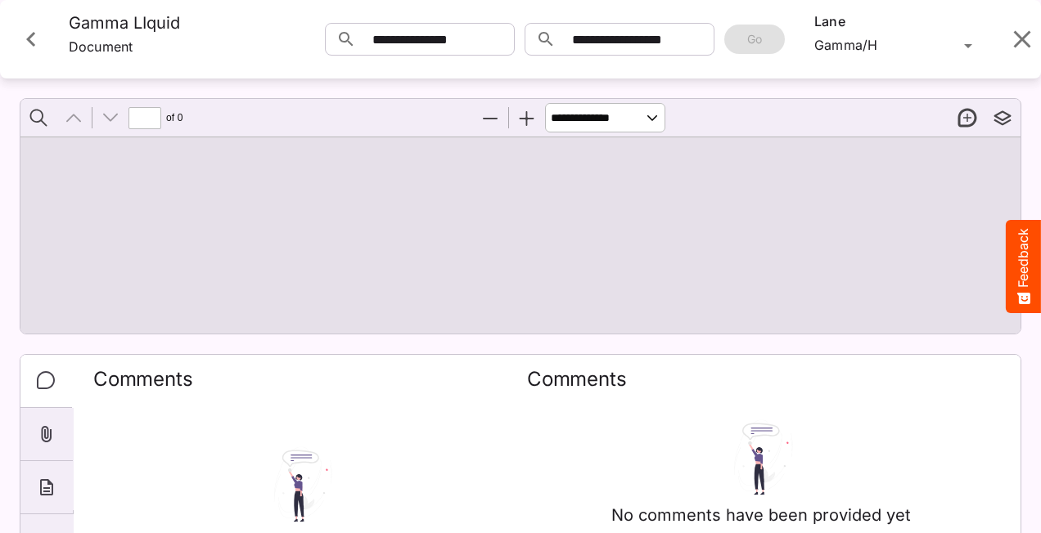
type input "*"
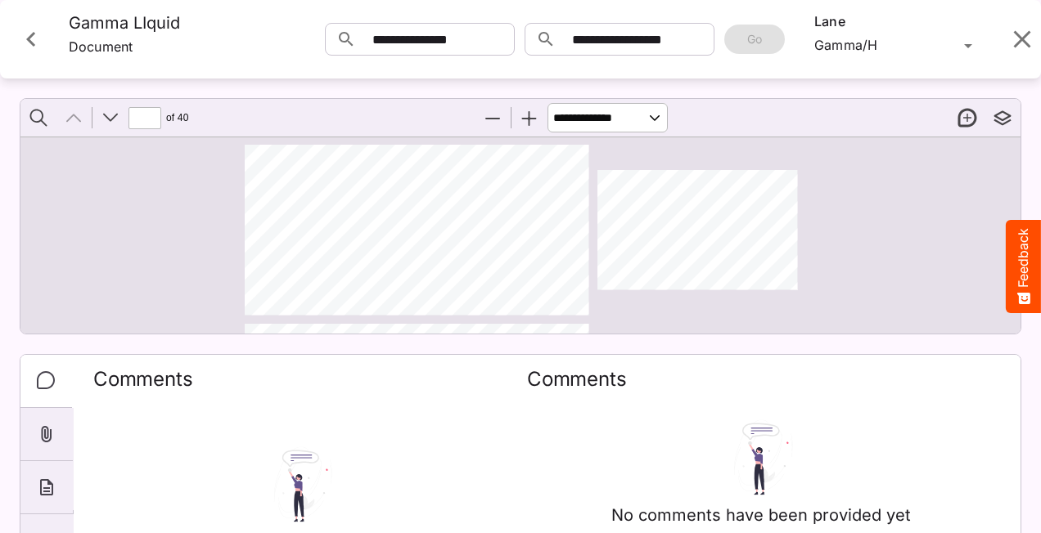
drag, startPoint x: 26, startPoint y: 47, endPoint x: 25, endPoint y: 64, distance: 17.3
click at [26, 46] on icon "Close card" at bounding box center [30, 39] width 29 height 29
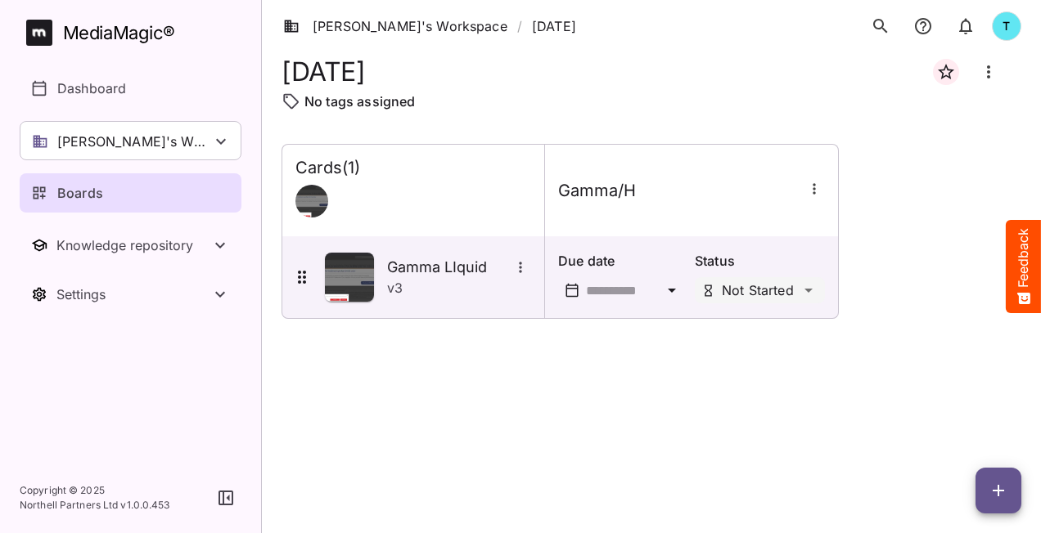
click at [118, 193] on div "Boards" at bounding box center [131, 193] width 200 height 20
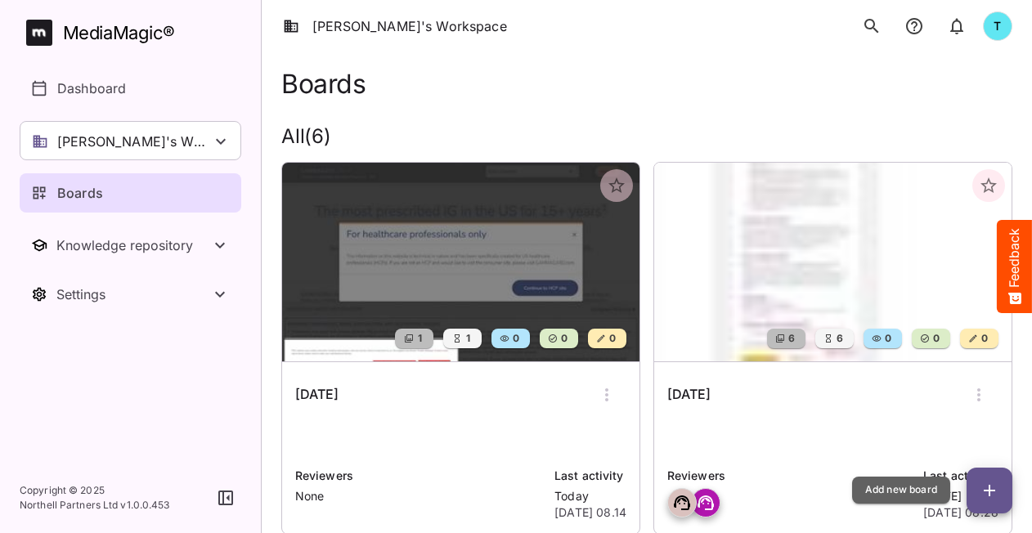
click at [987, 483] on icon "button" at bounding box center [990, 491] width 20 height 20
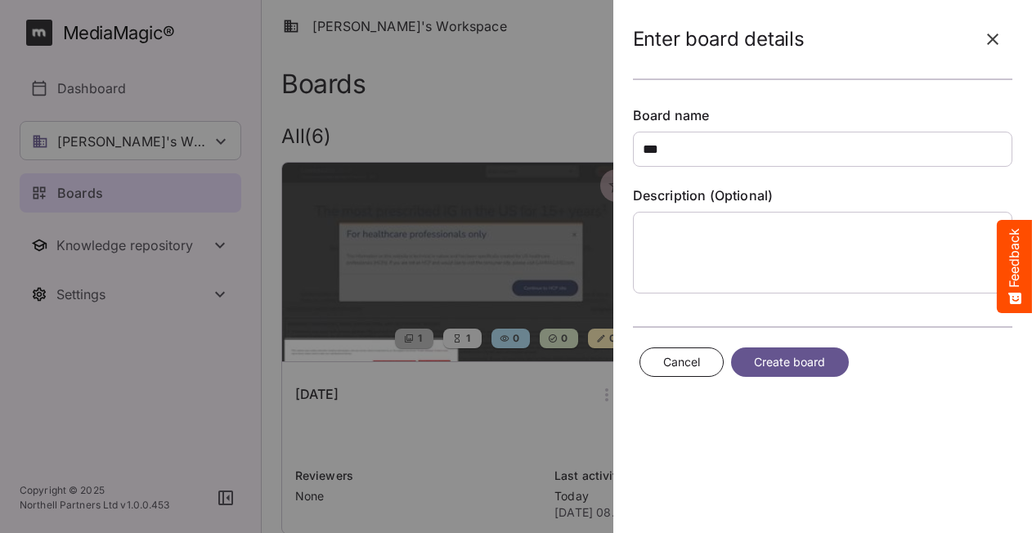
type input "***"
drag, startPoint x: 682, startPoint y: 347, endPoint x: 684, endPoint y: 358, distance: 10.8
click at [684, 358] on button "Cancel" at bounding box center [682, 363] width 85 height 30
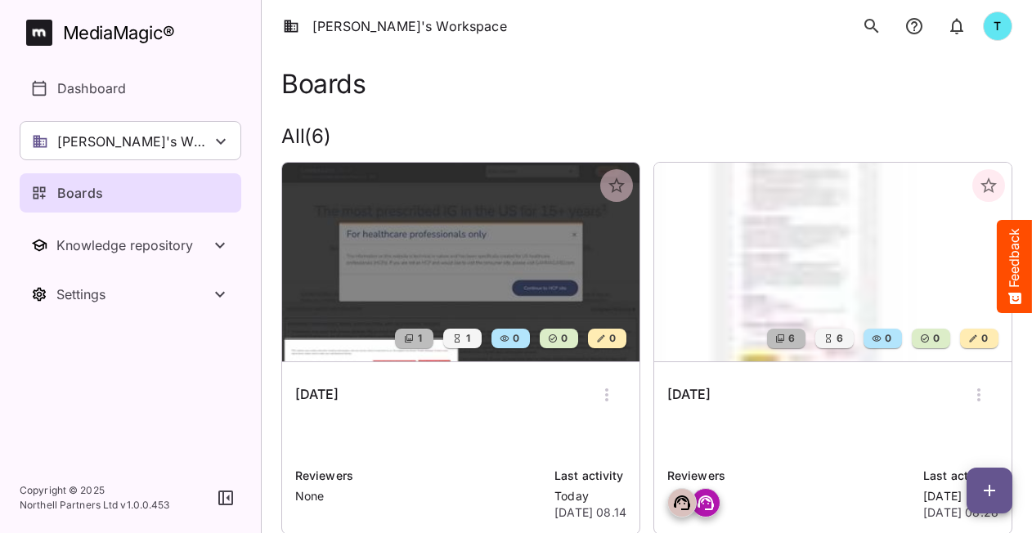
click at [682, 355] on img at bounding box center [834, 262] width 358 height 199
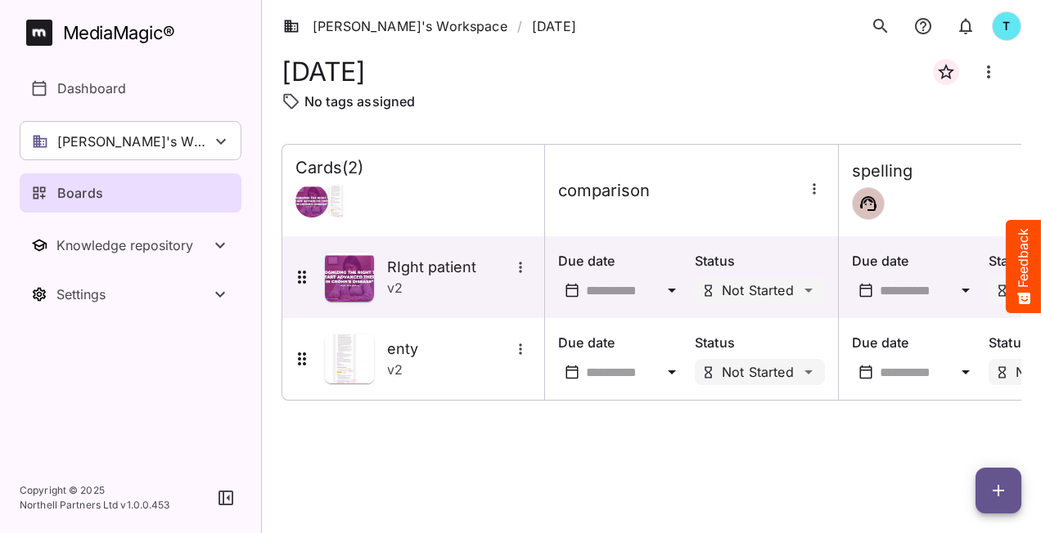
click at [439, 463] on div "Cards ( 2 ) comparison spelling PI check RIght patient v 2 Due date Status Not …" at bounding box center [651, 325] width 740 height 363
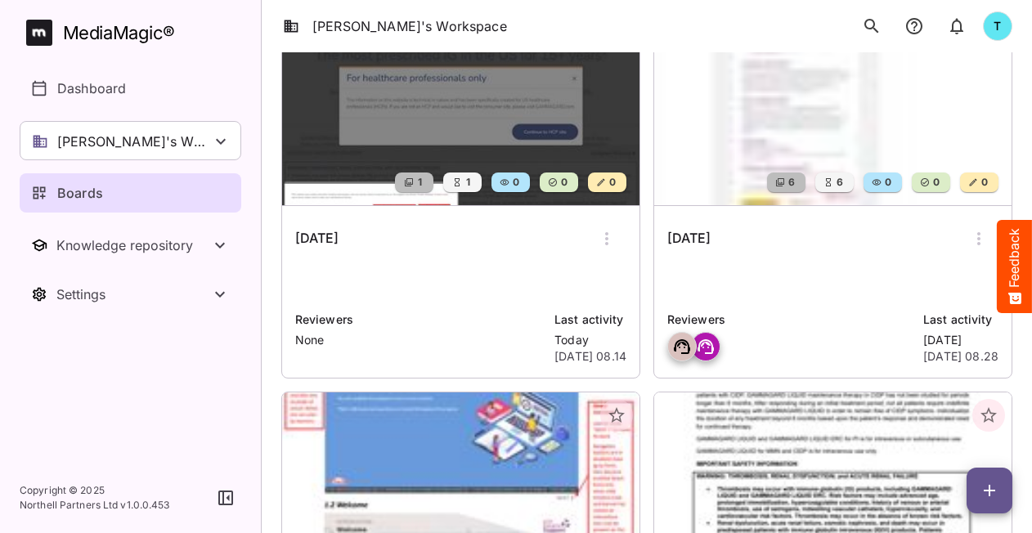
scroll to position [164, 0]
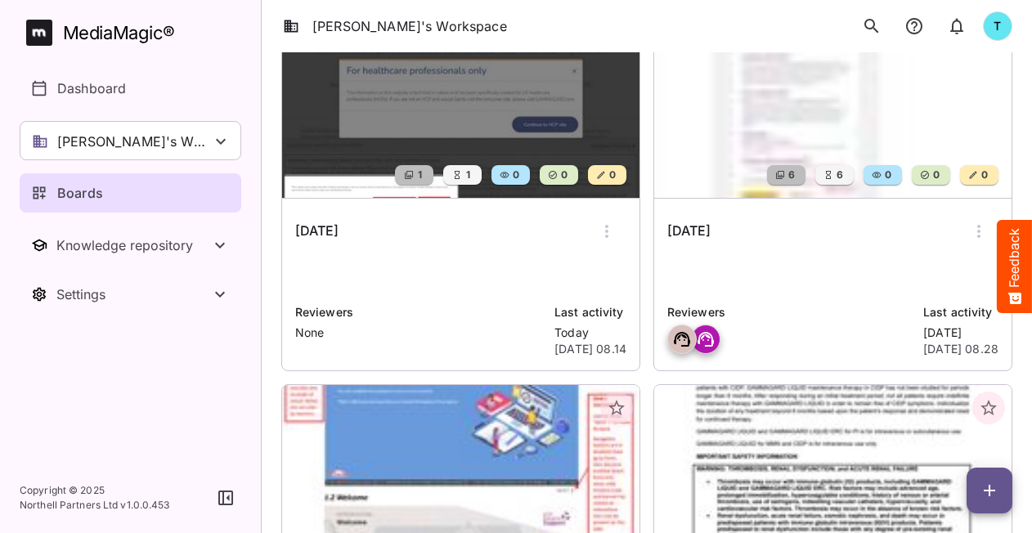
click at [405, 285] on p at bounding box center [460, 274] width 331 height 33
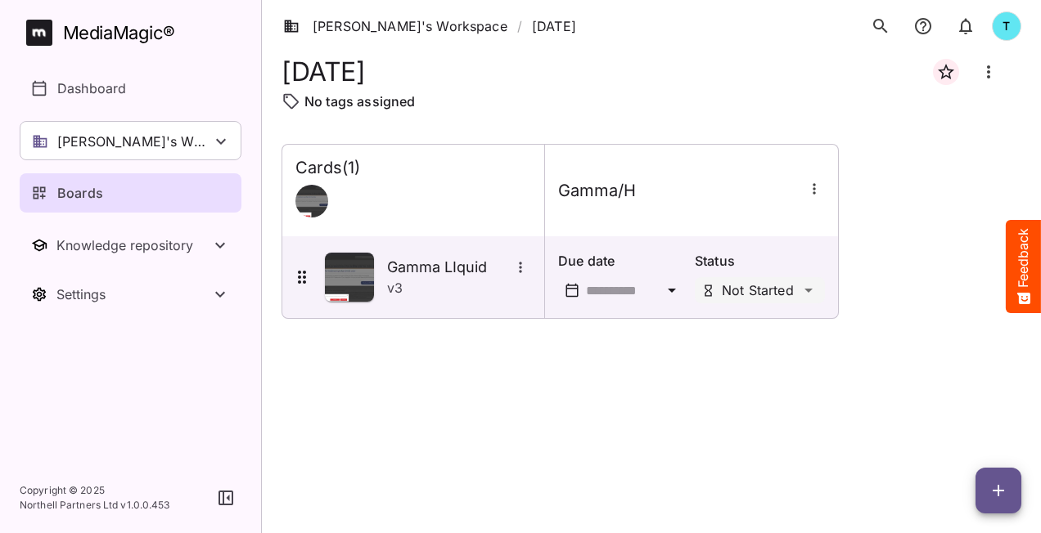
click at [983, 494] on span "button" at bounding box center [998, 491] width 46 height 20
click at [962, 384] on p "Add new card" at bounding box center [957, 386] width 88 height 20
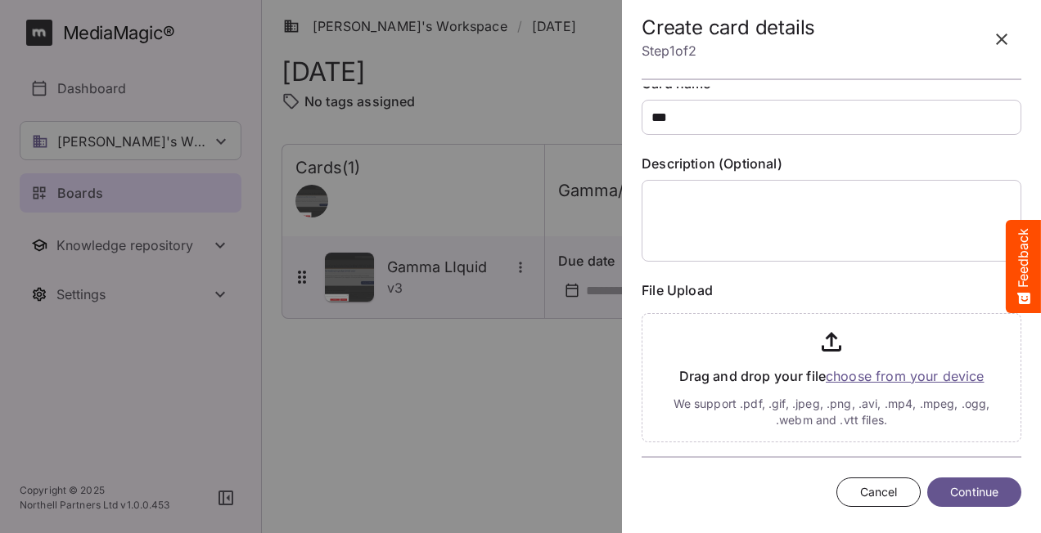
scroll to position [50, 0]
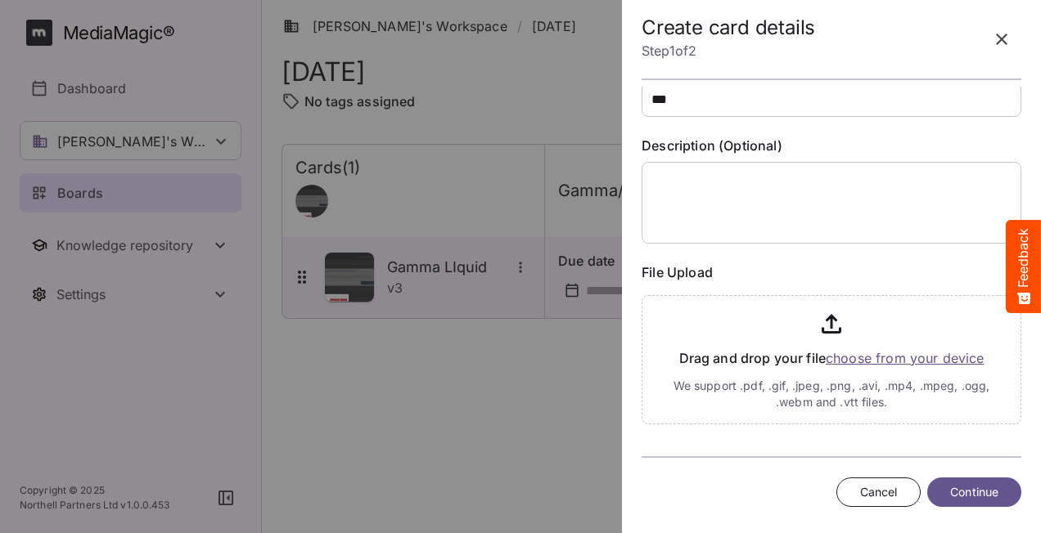
type input "***"
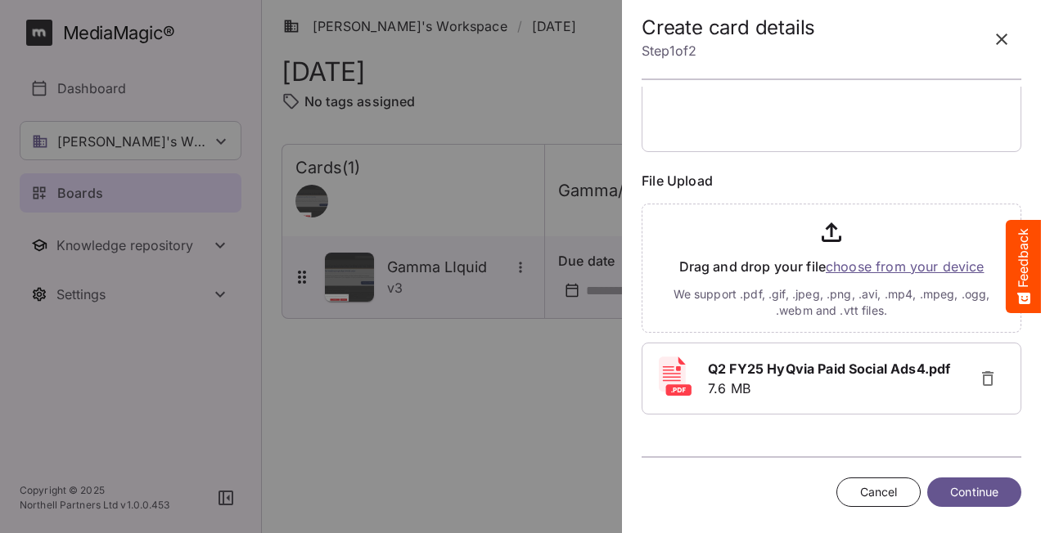
click at [965, 496] on span "Continue" at bounding box center [974, 493] width 48 height 20
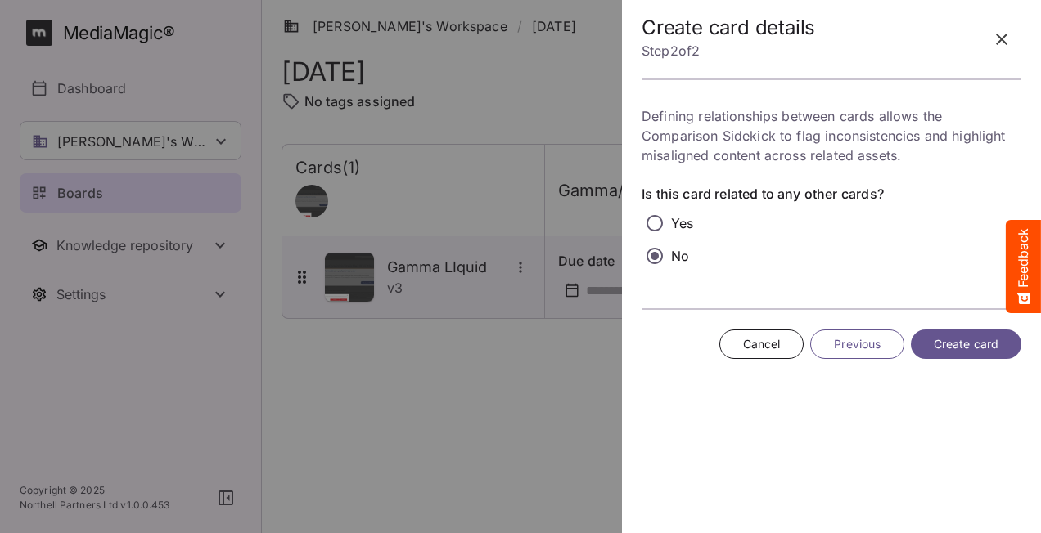
scroll to position [0, 0]
click at [955, 343] on span "Create card" at bounding box center [965, 345] width 65 height 20
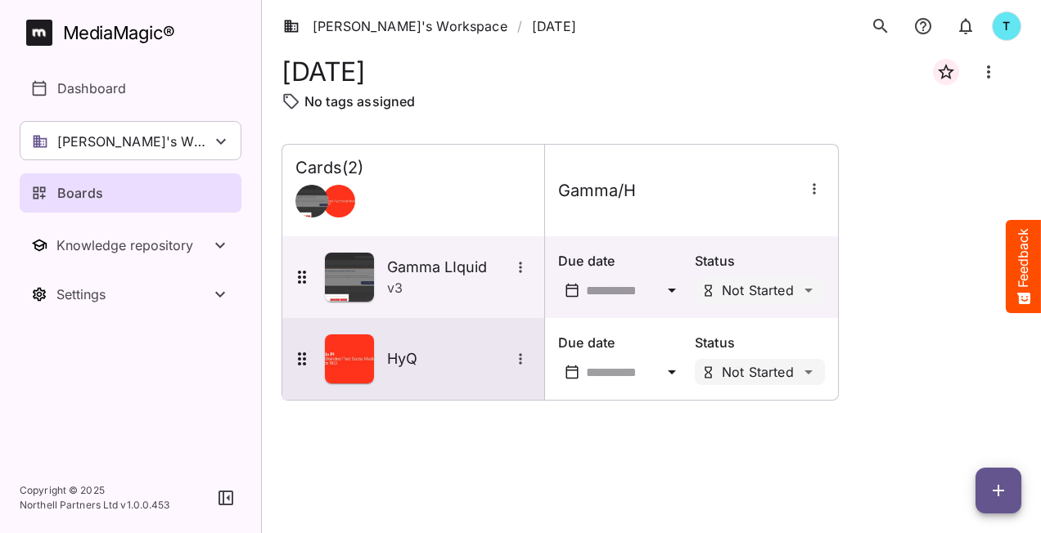
click at [502, 374] on div "HyQ" at bounding box center [411, 359] width 239 height 49
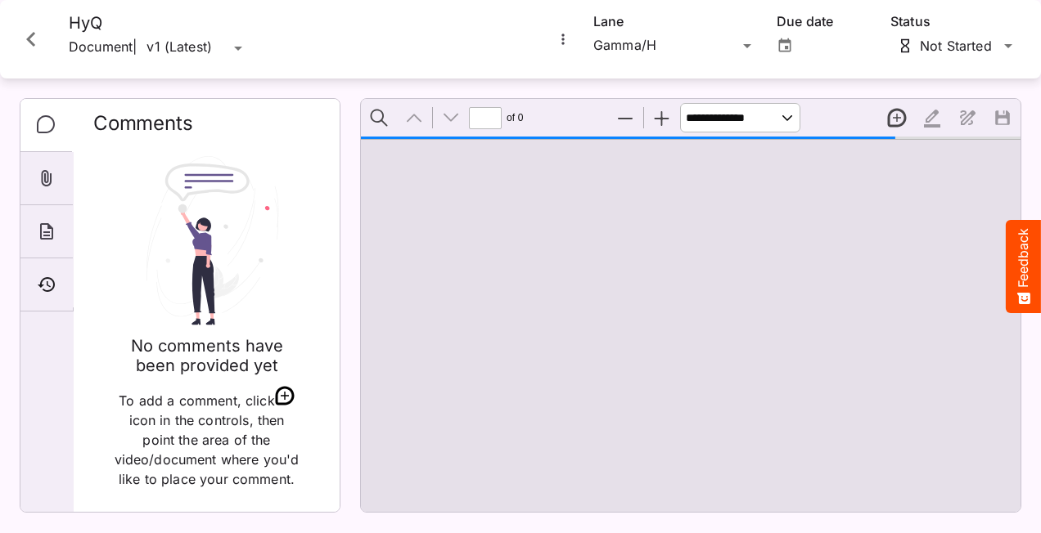
type input "*"
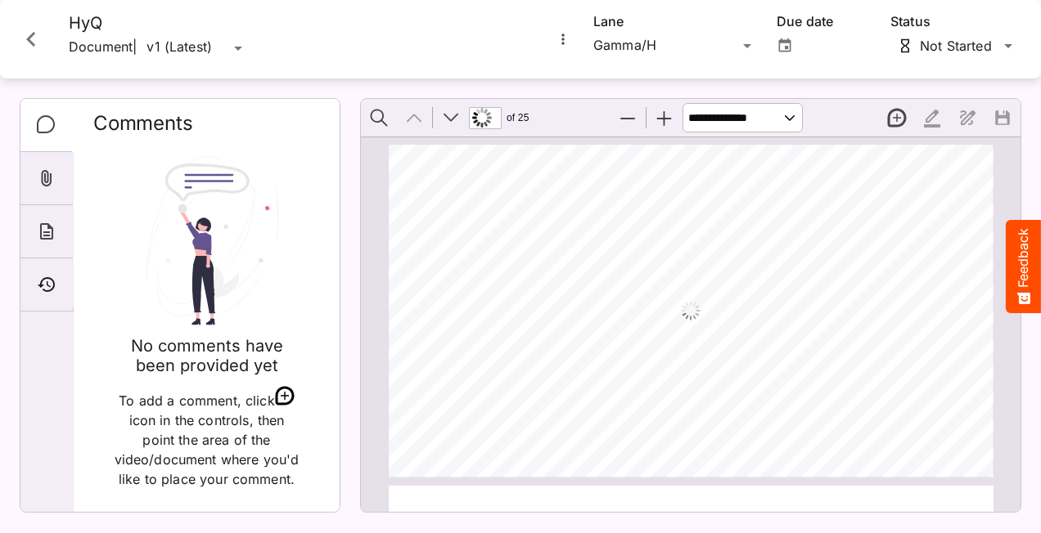
scroll to position [8, 0]
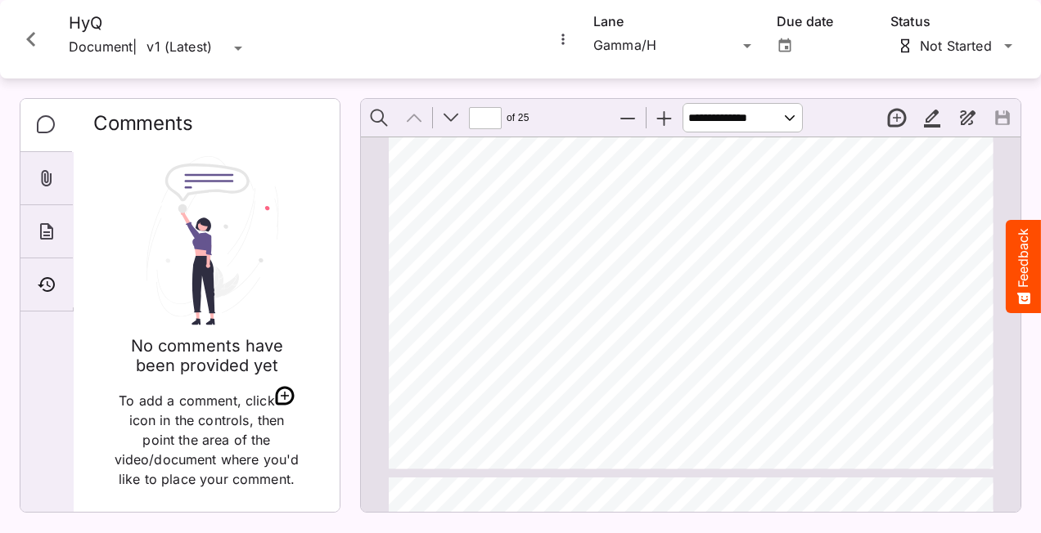
click at [562, 36] on icon "More options for HyQ" at bounding box center [562, 39] width 2 height 11
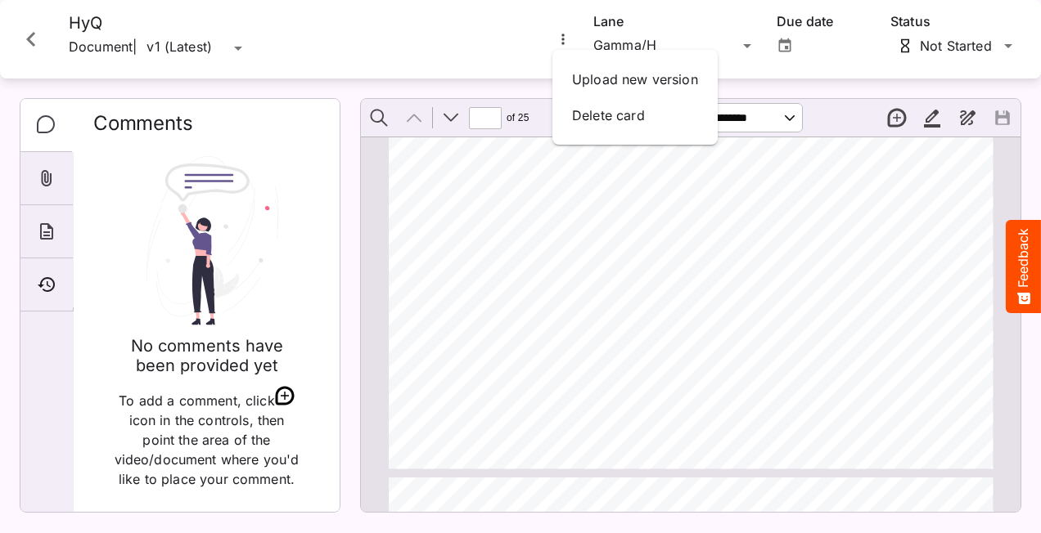
click at [926, 484] on div at bounding box center [520, 266] width 1041 height 533
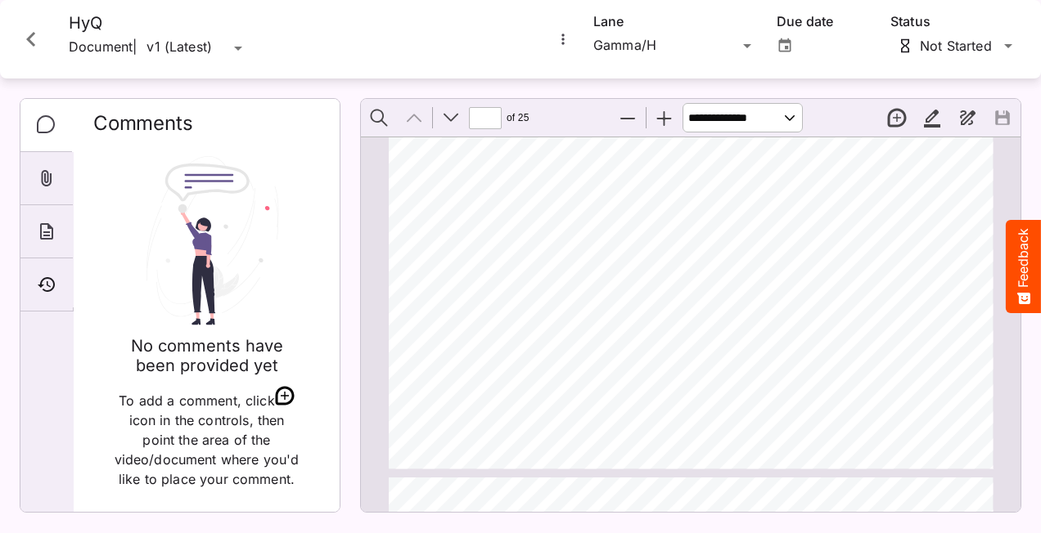
click at [561, 34] on icon "More options for HyQ" at bounding box center [563, 39] width 16 height 16
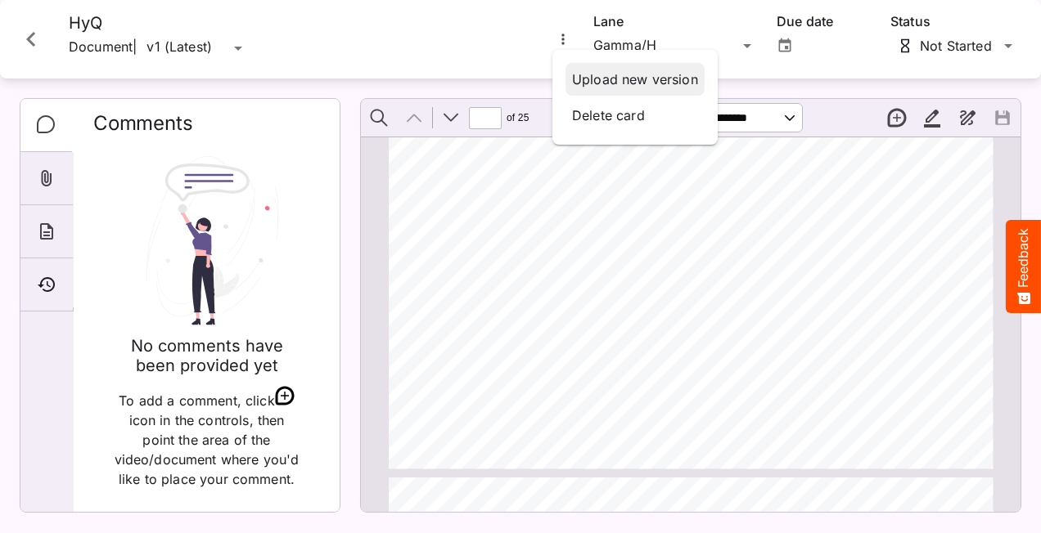
click at [586, 79] on p "Upload new version" at bounding box center [635, 80] width 126 height 20
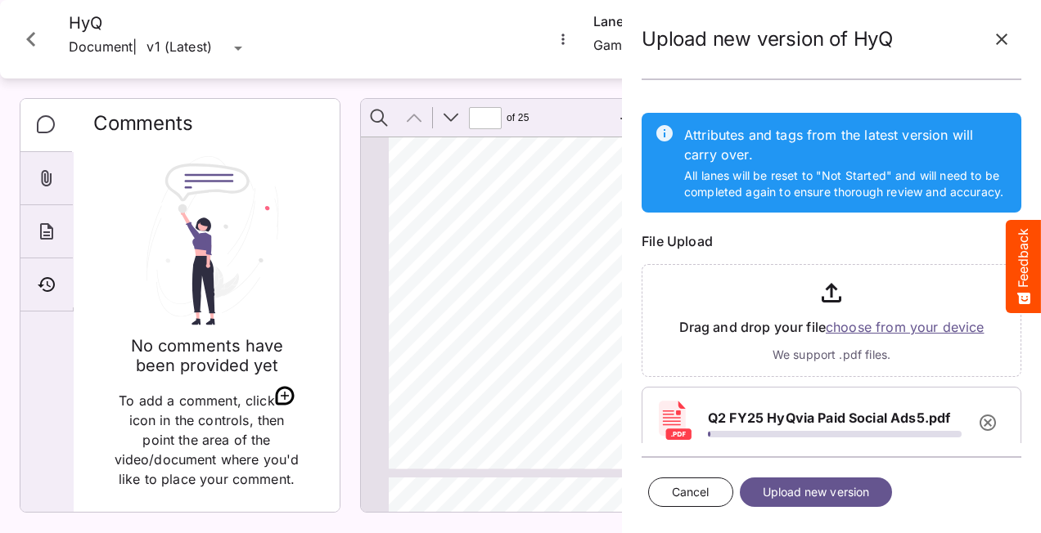
scroll to position [110, 0]
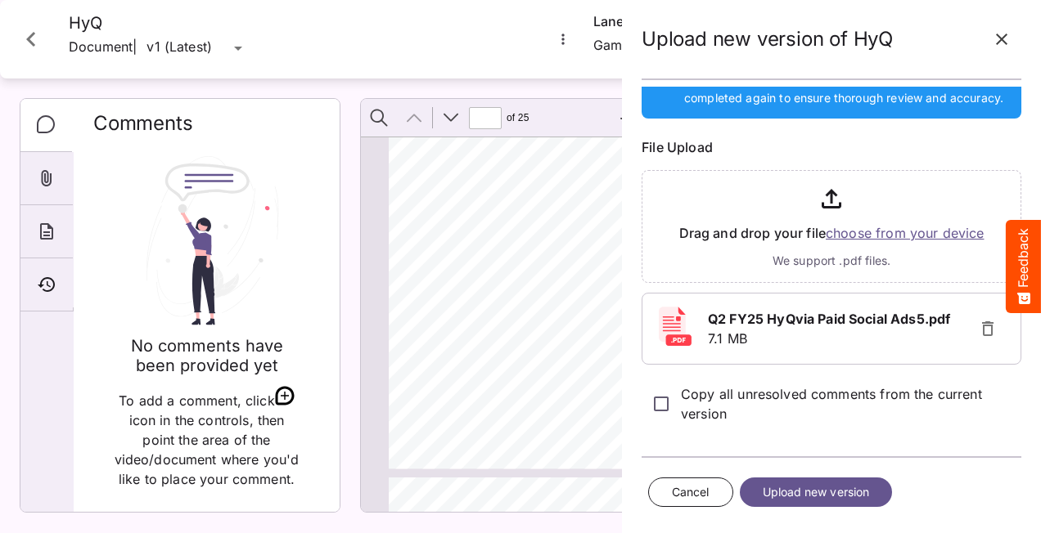
click at [800, 499] on span "Upload new version" at bounding box center [816, 493] width 107 height 20
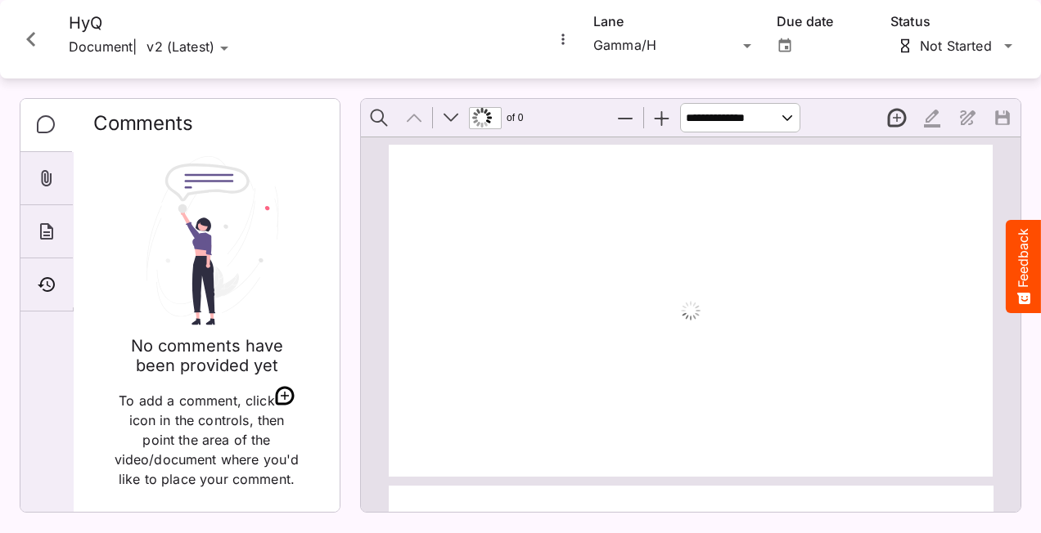
scroll to position [8, 0]
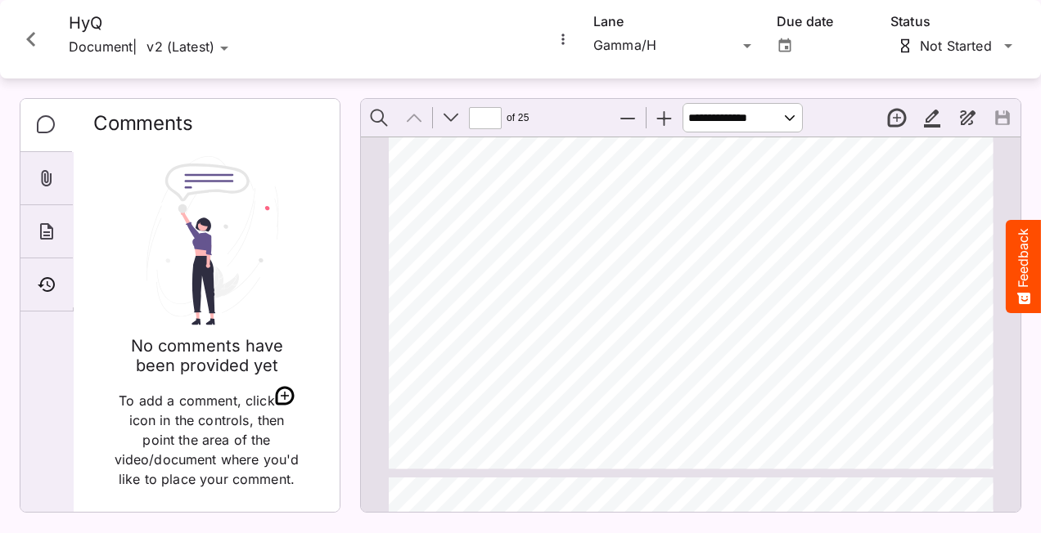
click at [561, 38] on icon "More options for HyQ" at bounding box center [563, 39] width 16 height 16
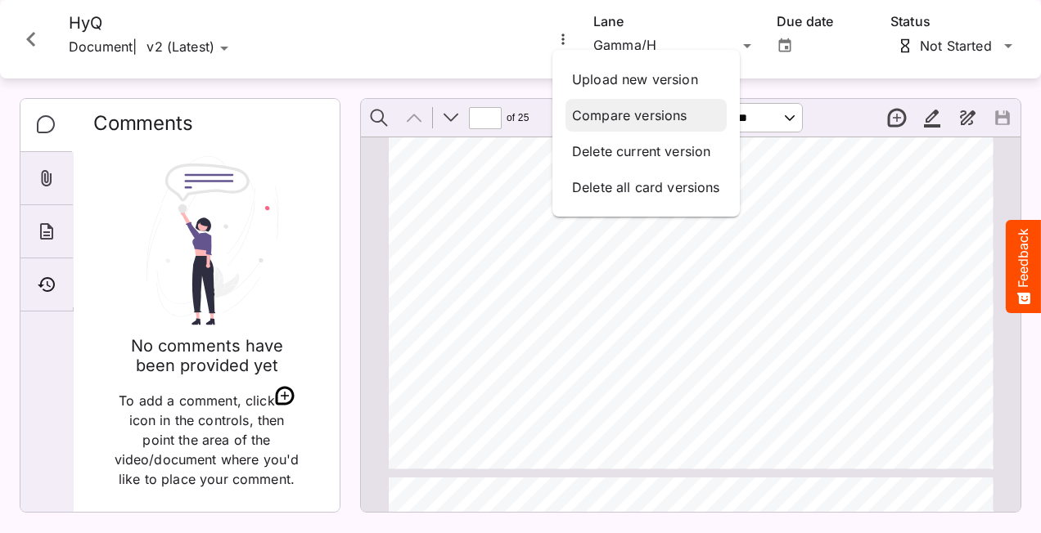
click at [605, 115] on p "Compare versions" at bounding box center [646, 116] width 148 height 20
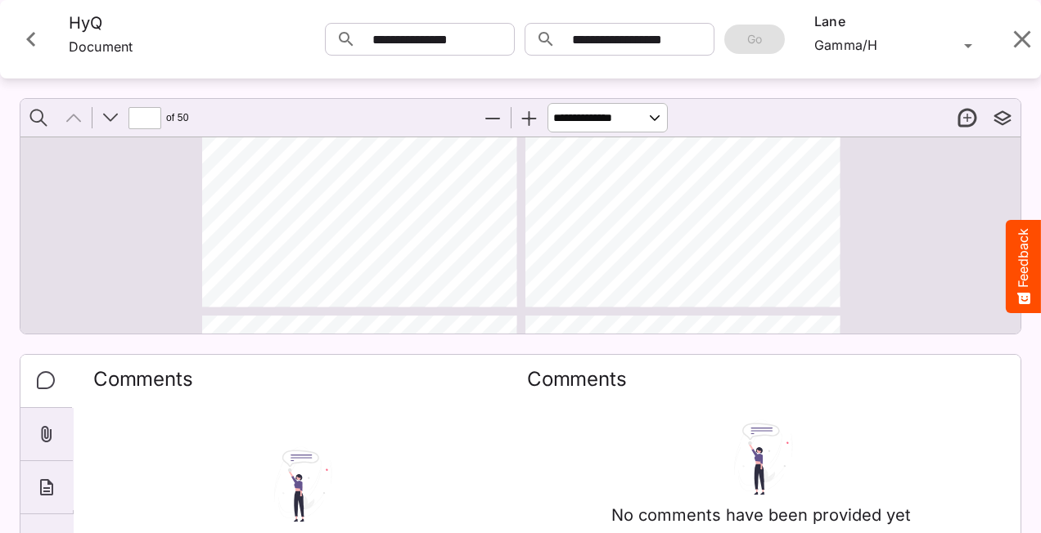
scroll to position [90, 0]
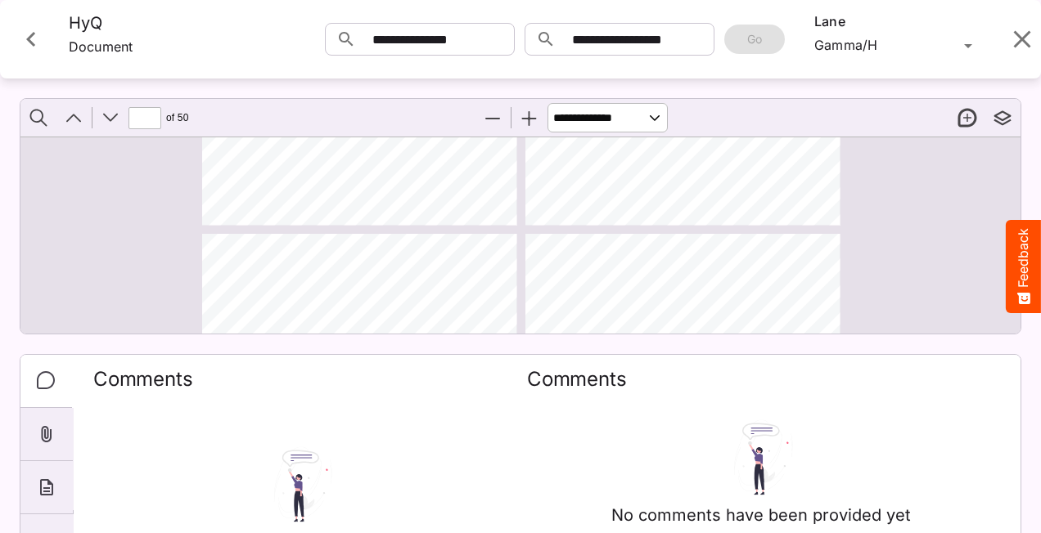
type input "*"
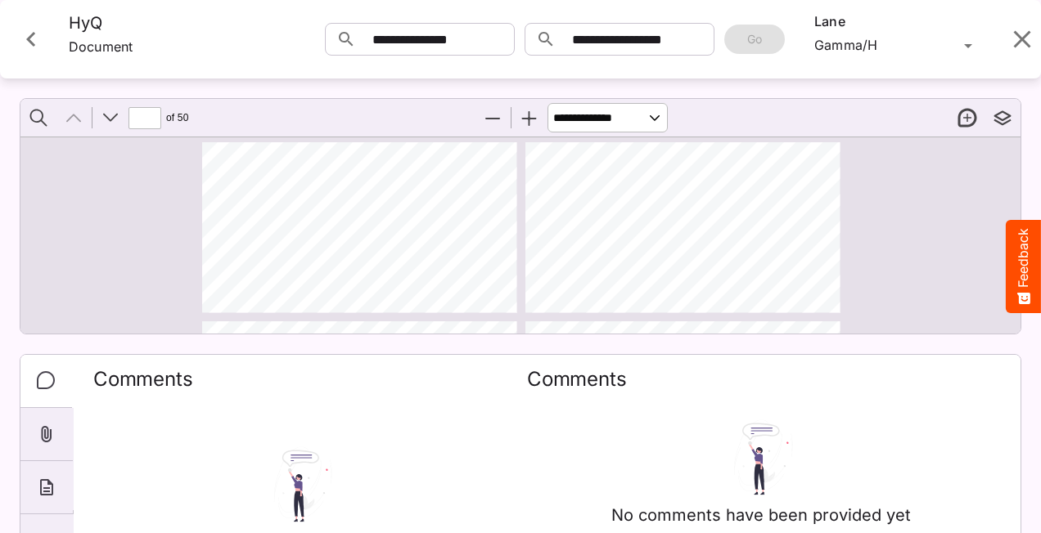
scroll to position [0, 0]
click at [528, 128] on button "Zoom In" at bounding box center [529, 118] width 34 height 34
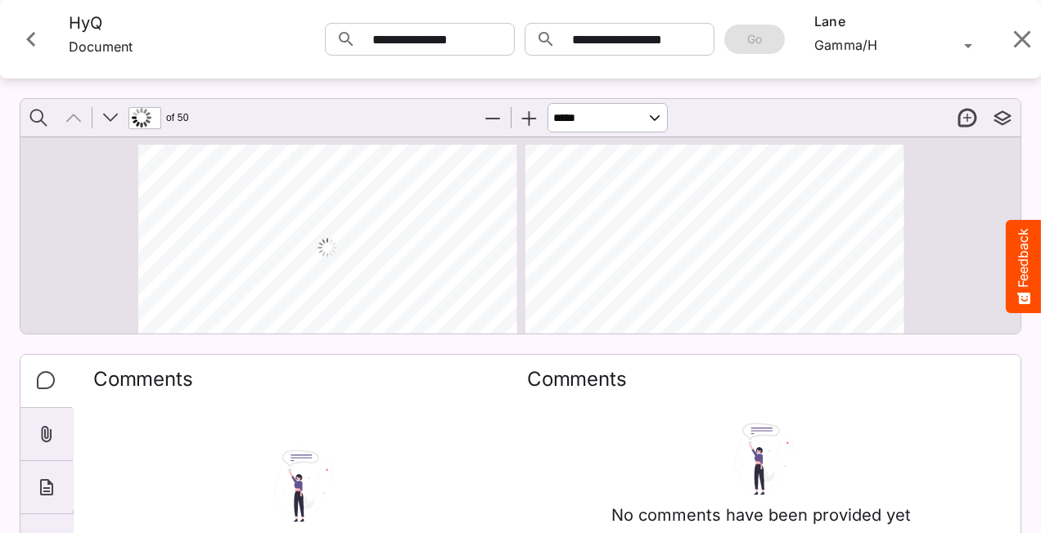
click at [527, 128] on button "Zoom In" at bounding box center [529, 118] width 34 height 34
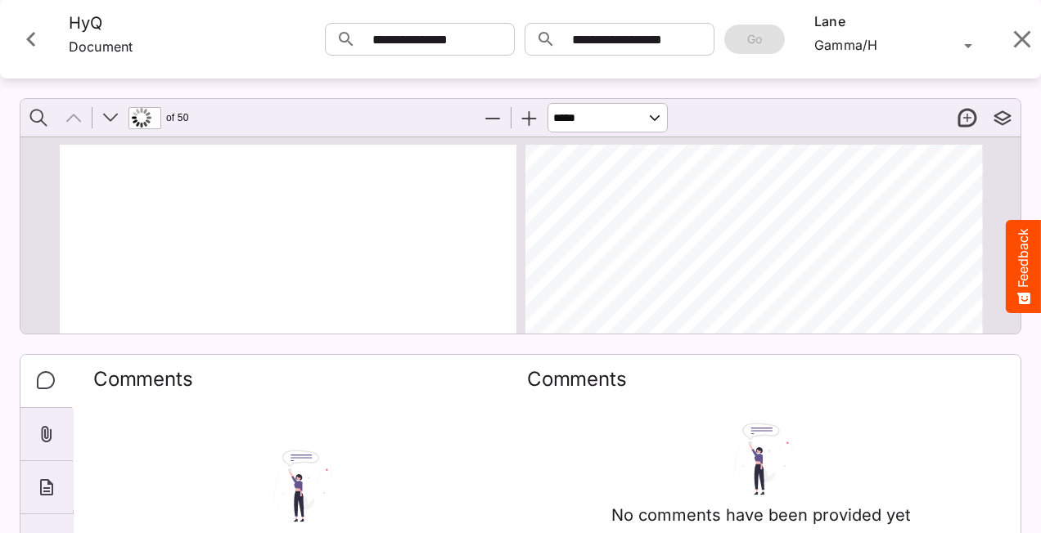
click at [527, 126] on button "Zoom In" at bounding box center [529, 118] width 34 height 34
select select "******"
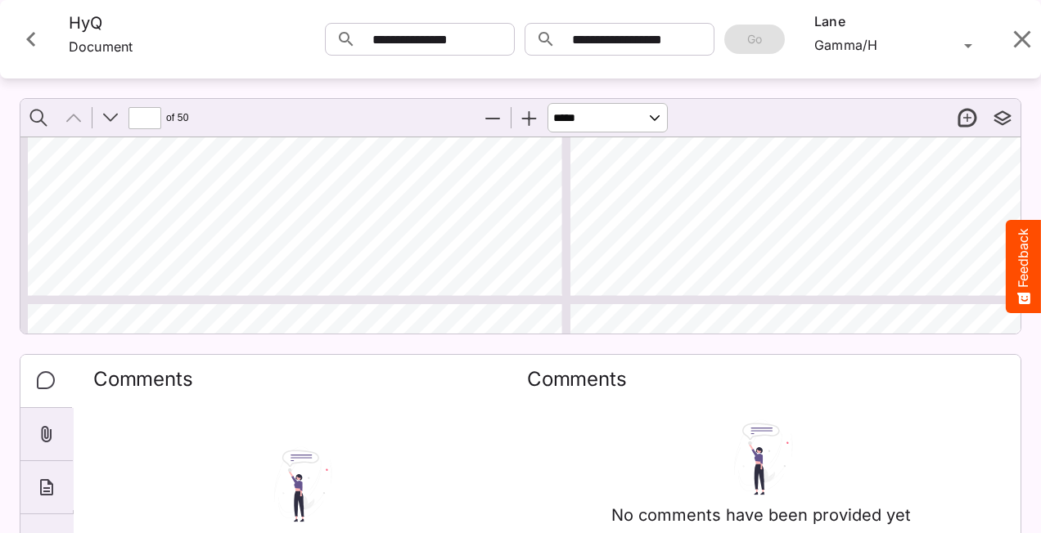
type input "*"
select select "******"
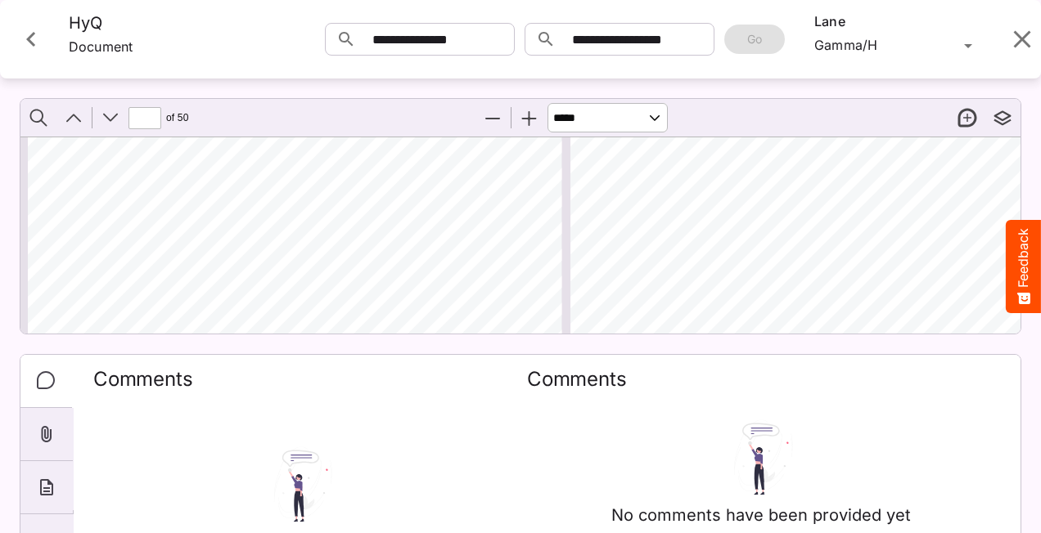
type input "*"
select select "******"
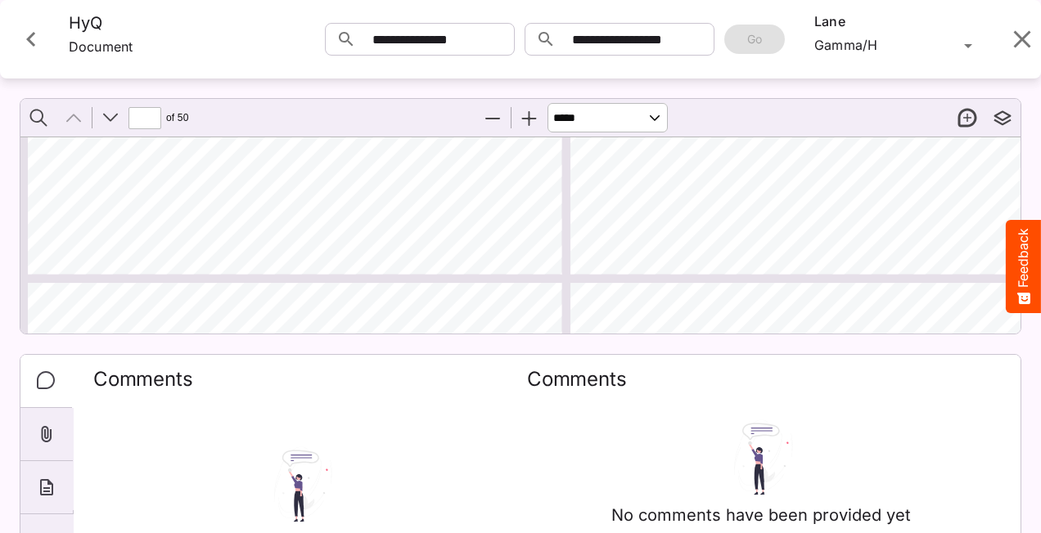
type input "*"
select select "******"
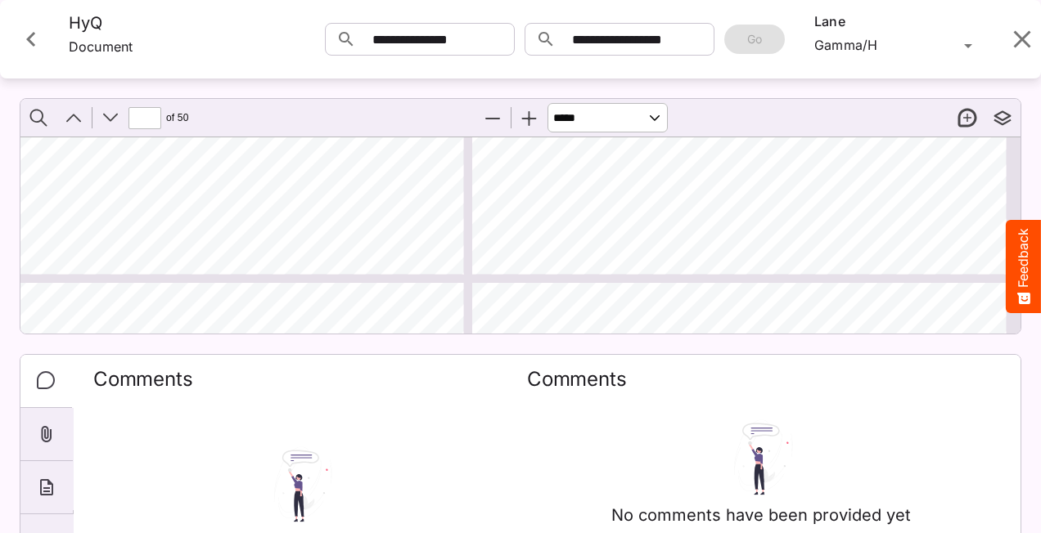
click at [532, 123] on button "Zoom In" at bounding box center [529, 118] width 34 height 34
type input "*"
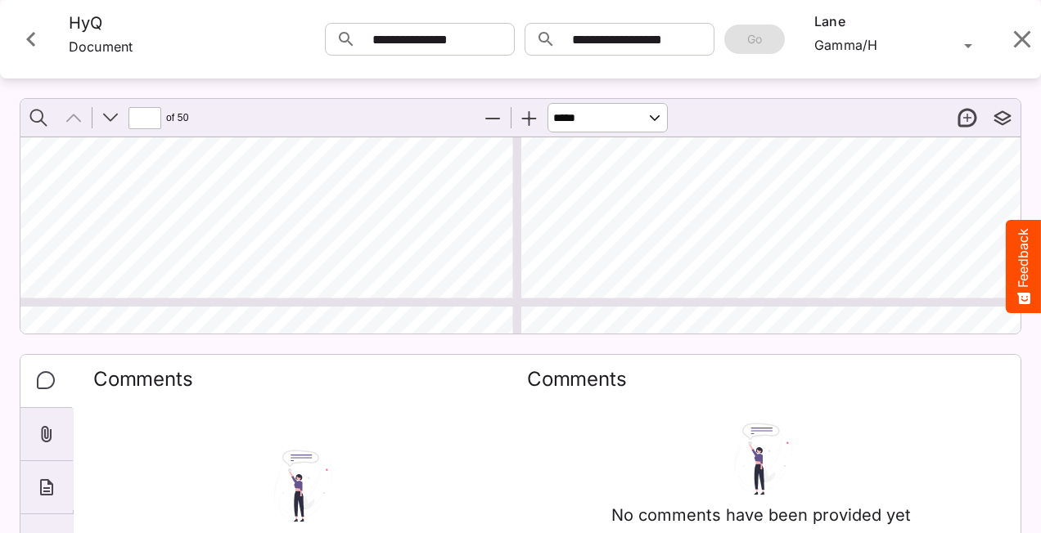
click at [529, 122] on button "Zoom In" at bounding box center [529, 118] width 34 height 34
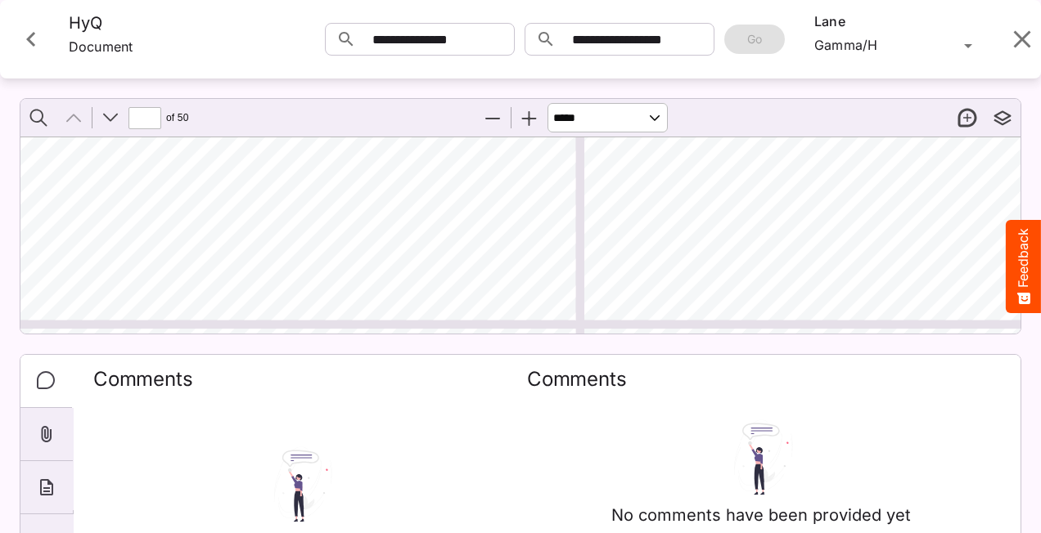
click at [529, 122] on button "Zoom In" at bounding box center [529, 118] width 34 height 34
select select "*"
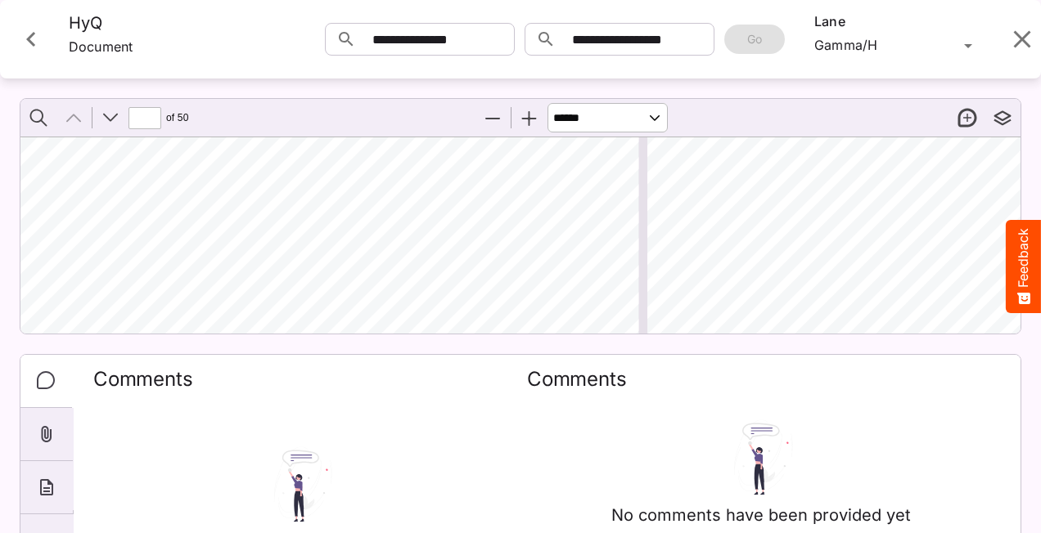
type input "*"
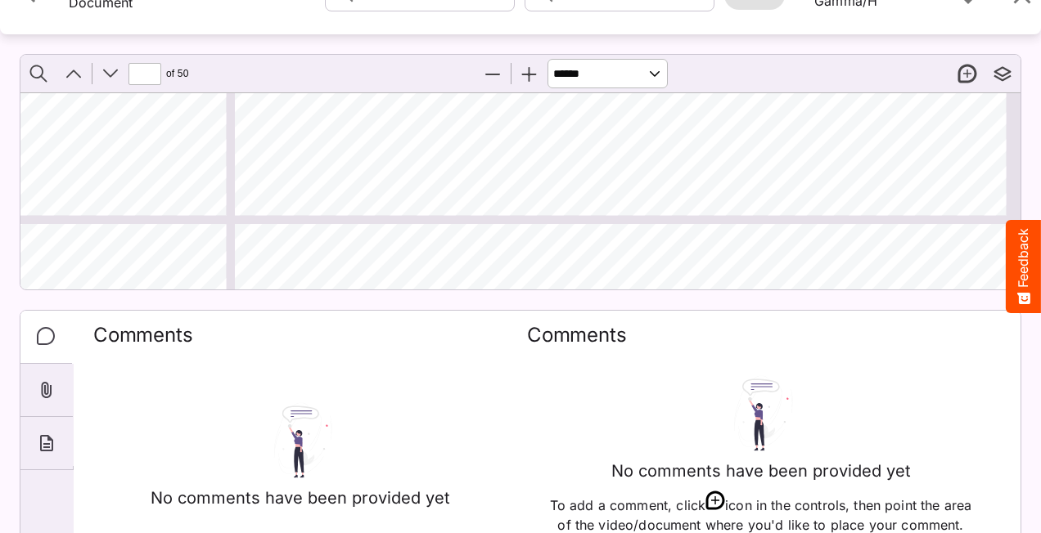
scroll to position [0, 0]
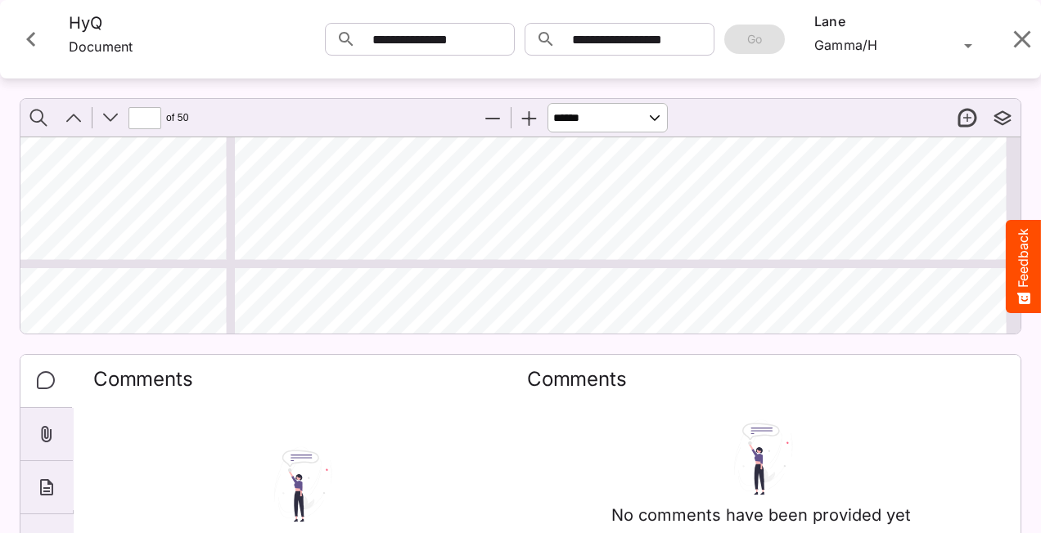
click at [13, 32] on button "Close card" at bounding box center [31, 39] width 49 height 49
